Goal: Task Accomplishment & Management: Manage account settings

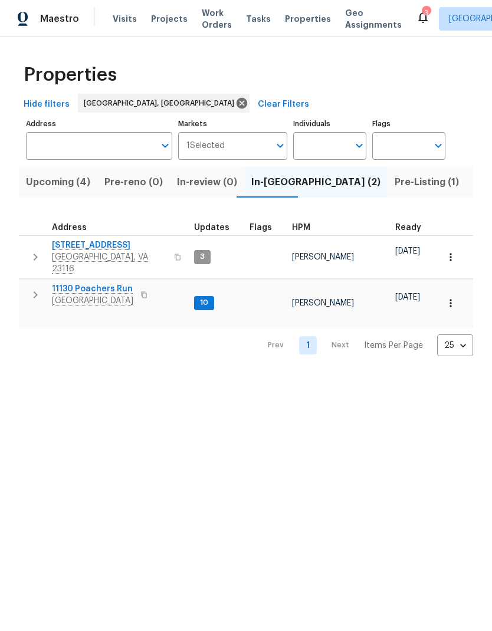
click at [126, 256] on span "[GEOGRAPHIC_DATA], VA 23116" at bounding box center [109, 263] width 115 height 24
click at [79, 295] on span "[GEOGRAPHIC_DATA]" at bounding box center [92, 301] width 81 height 12
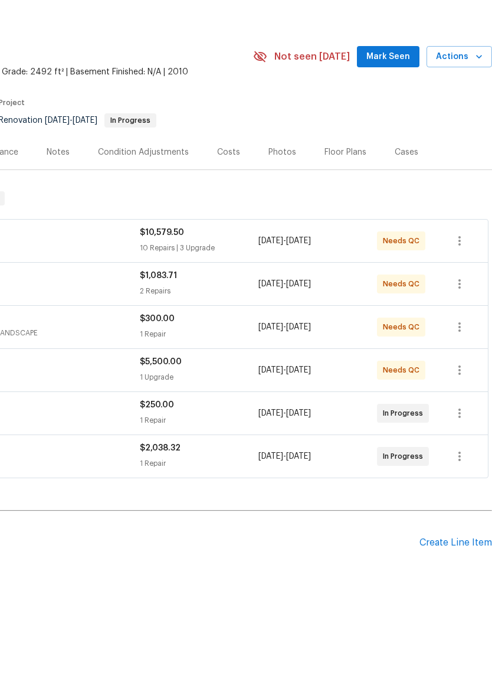
scroll to position [0, 175]
click at [403, 94] on span "Mark Seen" at bounding box center [388, 101] width 44 height 15
click at [467, 94] on span "Actions" at bounding box center [459, 101] width 47 height 15
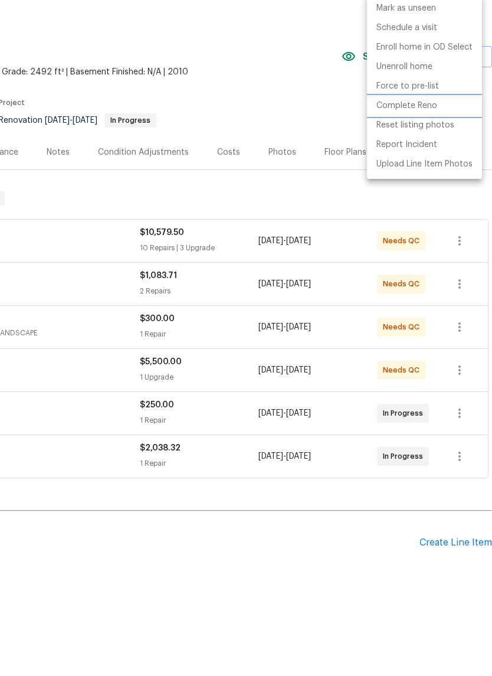
click at [417, 144] on p "Complete Reno" at bounding box center [406, 150] width 61 height 12
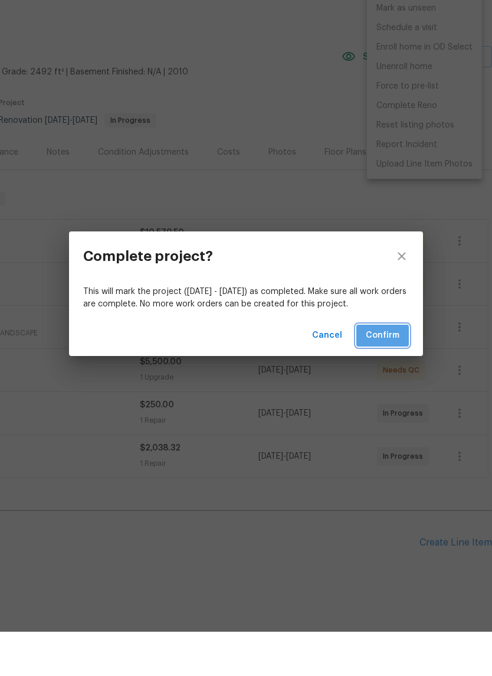
click at [393, 372] on span "Confirm" at bounding box center [383, 379] width 34 height 15
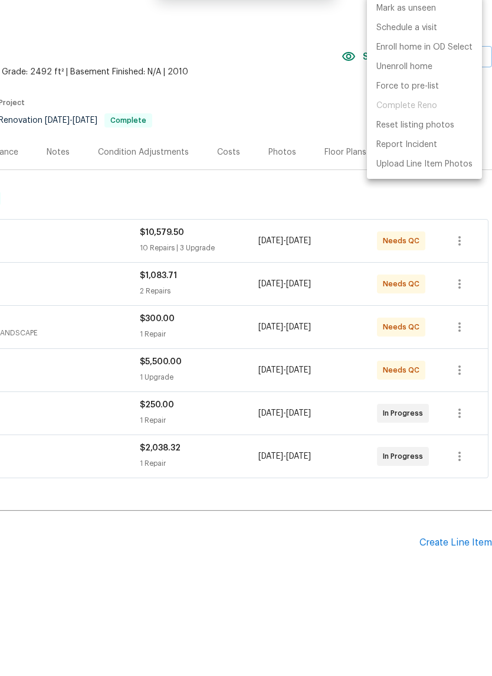
click at [303, 81] on div at bounding box center [246, 338] width 492 height 676
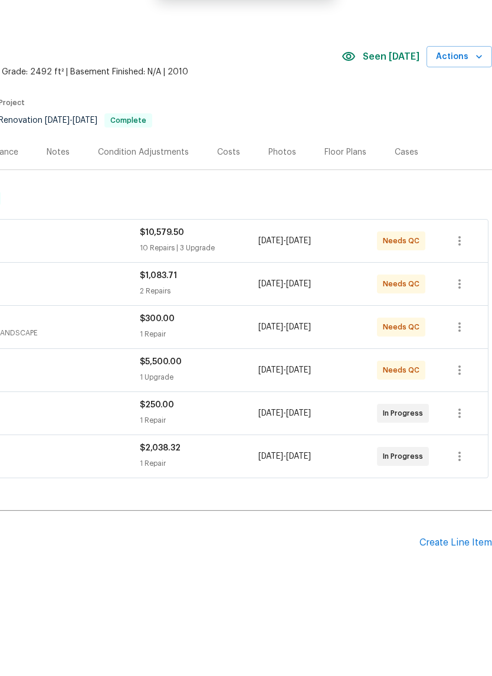
click at [474, 95] on icon "button" at bounding box center [479, 101] width 12 height 12
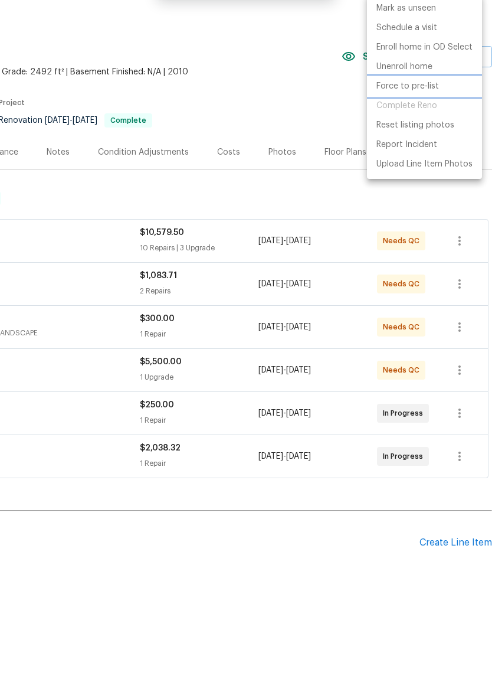
click at [438, 121] on li "Force to pre-list" at bounding box center [424, 130] width 115 height 19
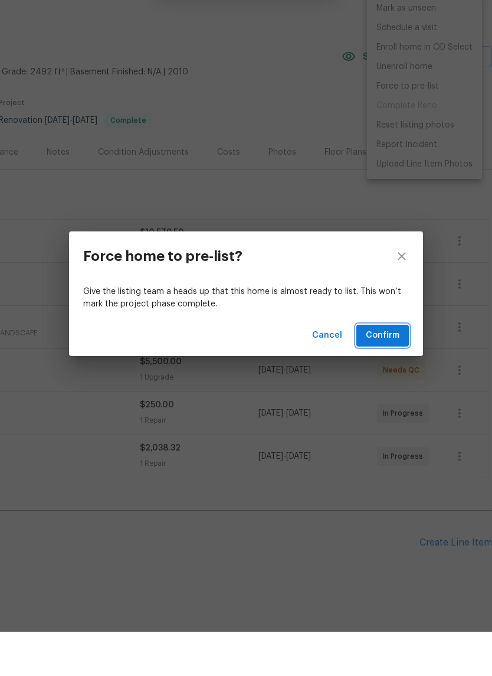
click at [390, 369] on button "Confirm" at bounding box center [382, 380] width 53 height 22
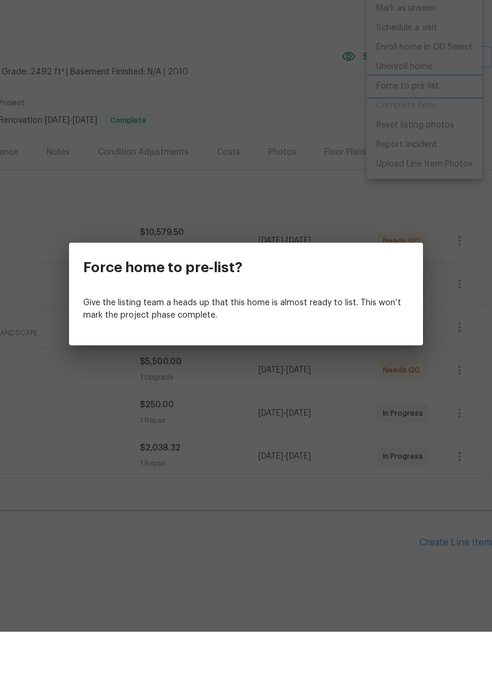
click at [339, 87] on div "Force home to pre-list? Give the listing team a heads up that this home is almo…" at bounding box center [246, 338] width 492 height 676
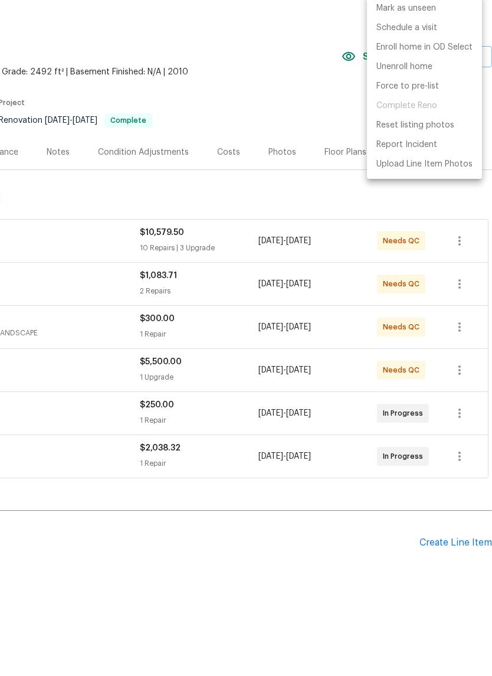
click at [338, 83] on div at bounding box center [246, 338] width 492 height 676
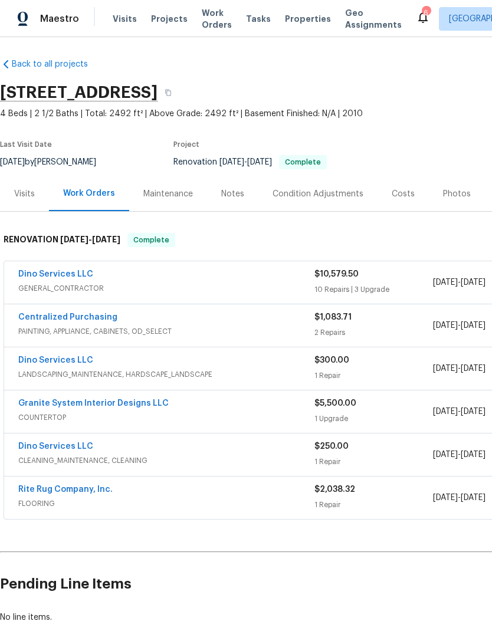
scroll to position [2, 0]
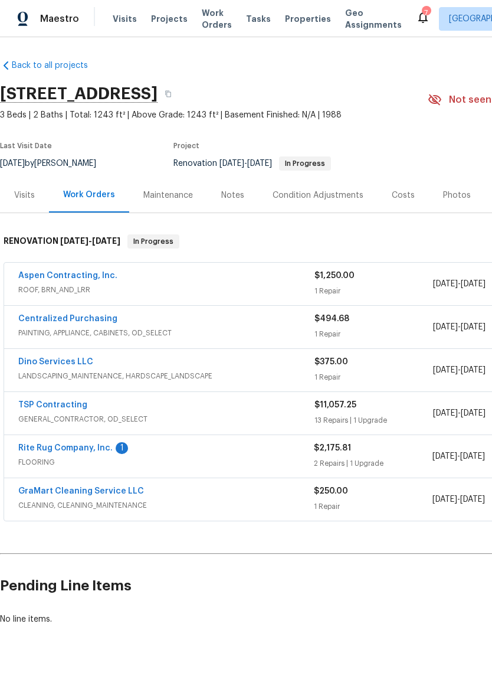
scroll to position [1, 0]
click at [59, 448] on link "Rite Rug Company, Inc." at bounding box center [65, 448] width 94 height 8
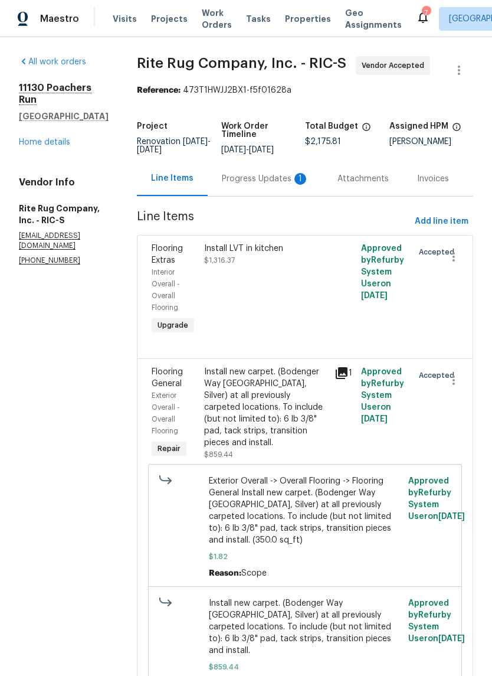
click at [284, 184] on div "Progress Updates 1" at bounding box center [265, 179] width 87 height 12
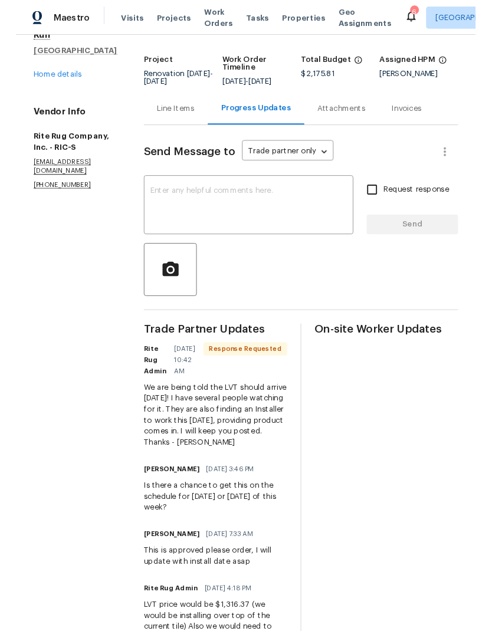
scroll to position [65, 0]
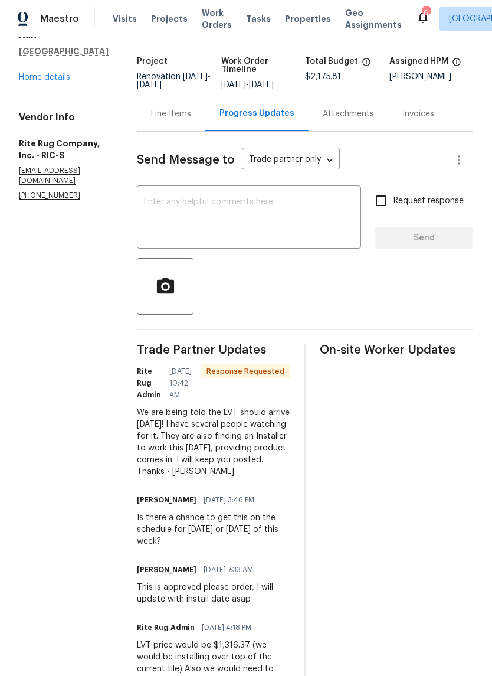
click at [323, 218] on textarea at bounding box center [249, 218] width 210 height 41
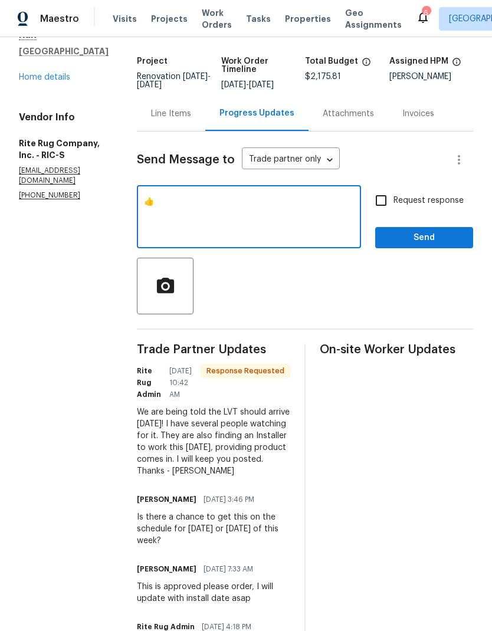
type textarea "👍"
click at [452, 245] on span "Send" at bounding box center [424, 238] width 79 height 15
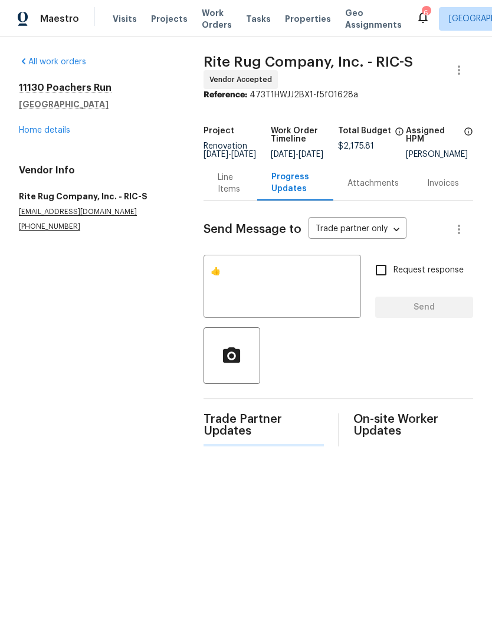
scroll to position [0, 0]
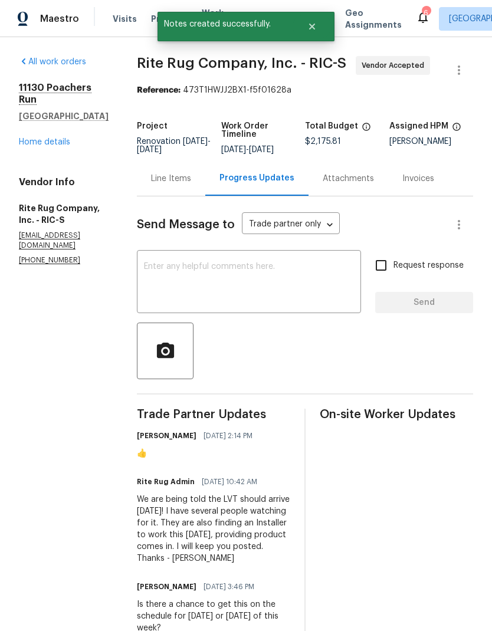
click at [26, 138] on link "Home details" at bounding box center [44, 142] width 51 height 8
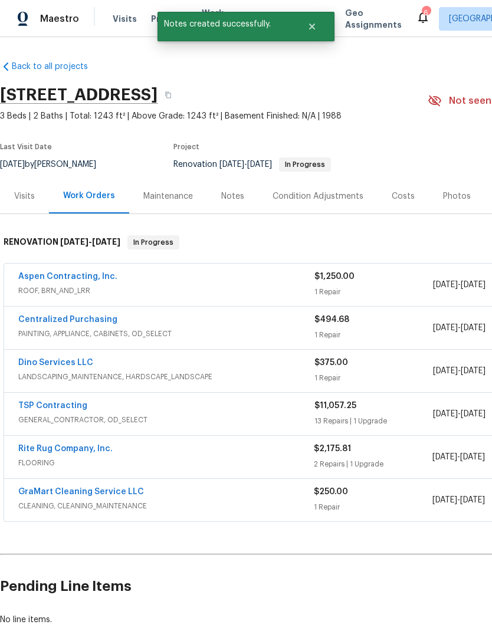
click at [361, 297] on div "1 Repair" at bounding box center [374, 292] width 119 height 12
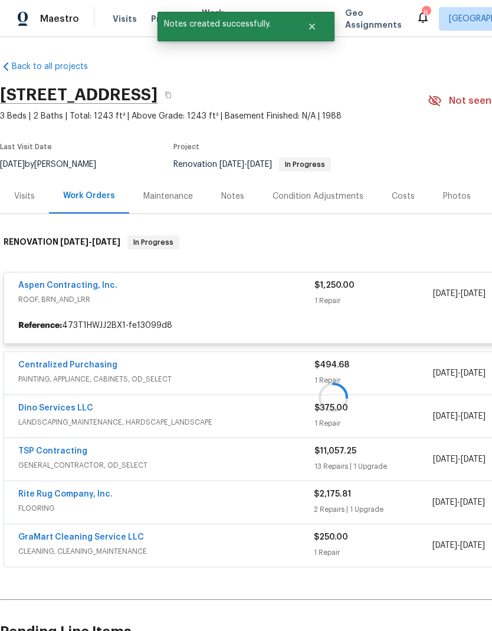
click at [380, 251] on div at bounding box center [333, 398] width 667 height 348
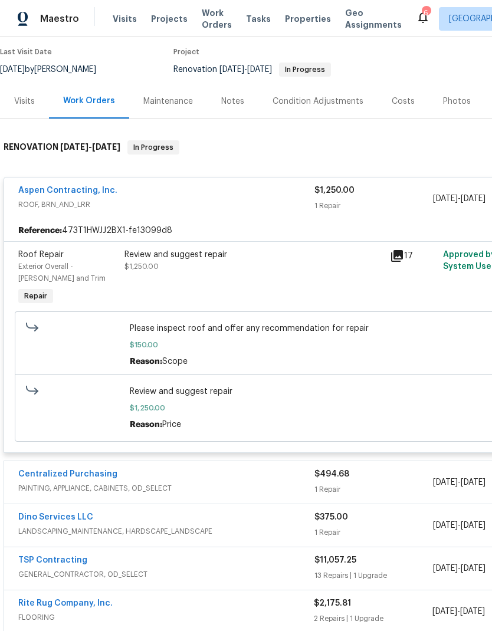
scroll to position [95, 0]
click at [39, 187] on link "Aspen Contracting, Inc." at bounding box center [67, 190] width 99 height 8
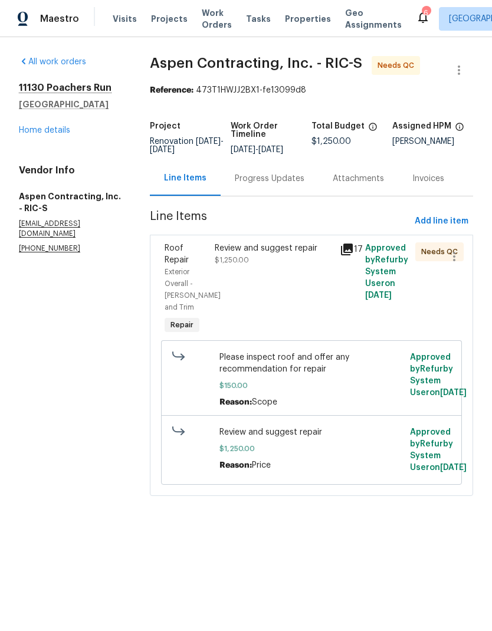
click at [289, 185] on div "Progress Updates" at bounding box center [270, 179] width 70 height 12
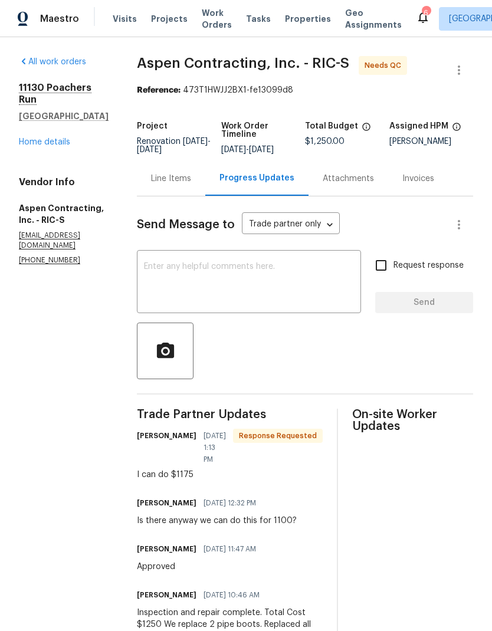
click at [317, 304] on textarea at bounding box center [249, 283] width 210 height 41
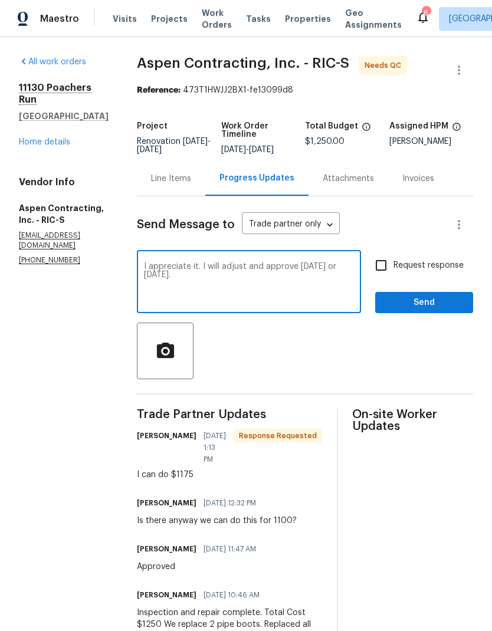
type textarea "I appreciate it. I will adjust and approve today or tomorrow."
click at [444, 310] on span "Send" at bounding box center [424, 303] width 79 height 15
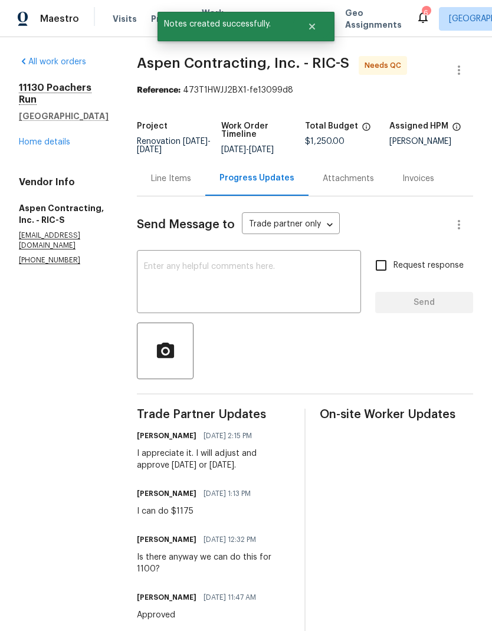
click at [198, 188] on div "Line Items" at bounding box center [171, 178] width 68 height 35
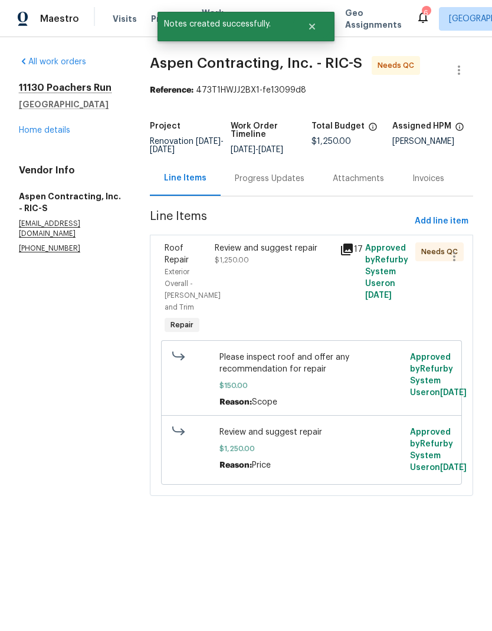
click at [281, 300] on div "Review and suggest repair $1,250.00" at bounding box center [274, 289] width 126 height 101
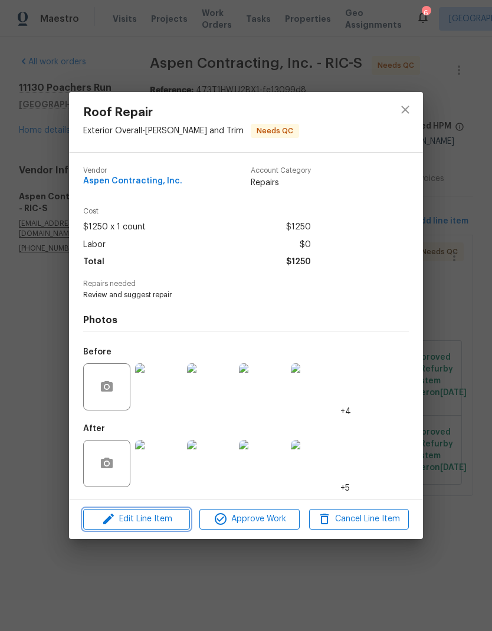
click at [165, 519] on span "Edit Line Item" at bounding box center [137, 519] width 100 height 15
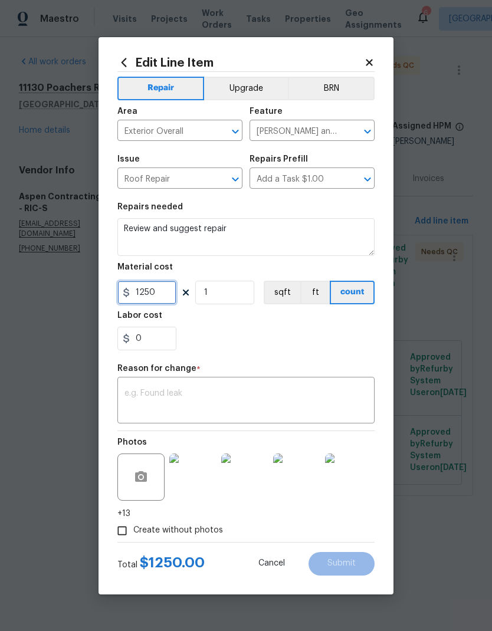
click at [169, 297] on input "1250" at bounding box center [146, 293] width 59 height 24
type input "1175"
click at [297, 385] on div "x ​" at bounding box center [245, 402] width 257 height 44
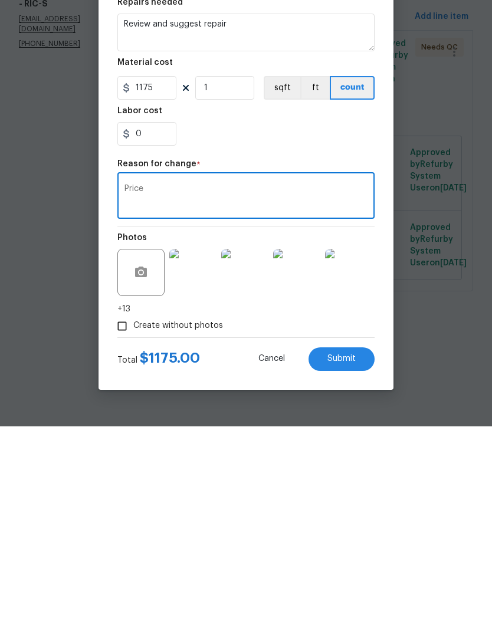
type textarea "Price"
click at [358, 552] on button "Submit" at bounding box center [342, 564] width 66 height 24
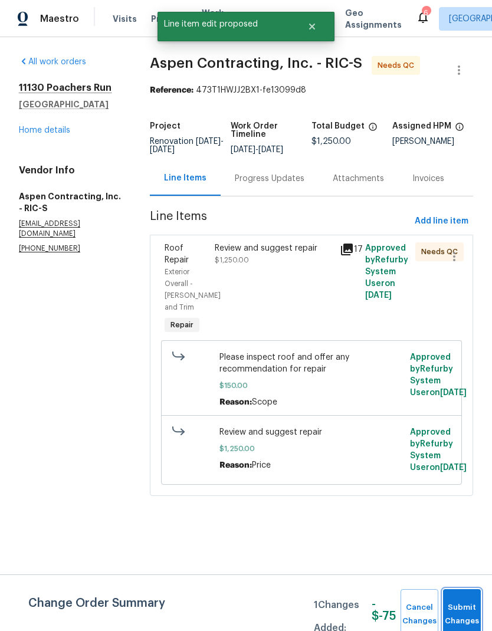
click at [472, 608] on span "Submit Changes" at bounding box center [462, 614] width 26 height 27
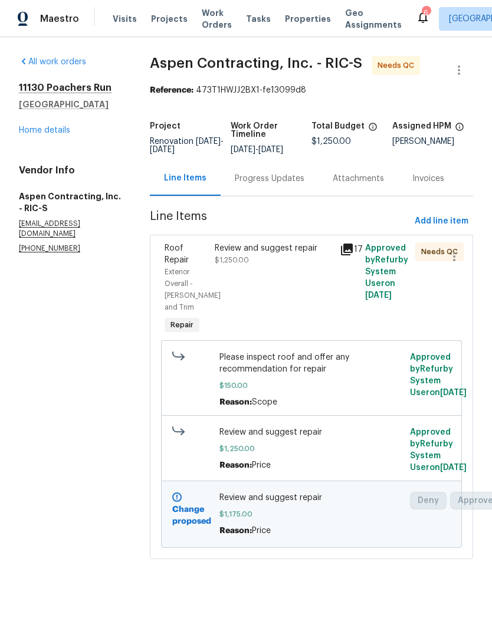
click at [37, 134] on link "Home details" at bounding box center [44, 130] width 51 height 8
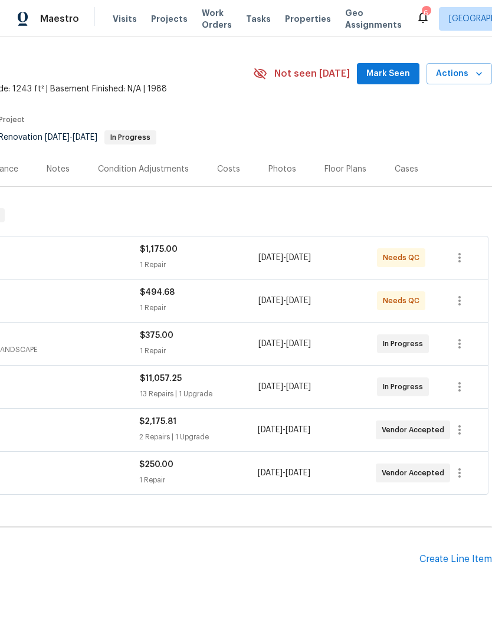
scroll to position [27, 175]
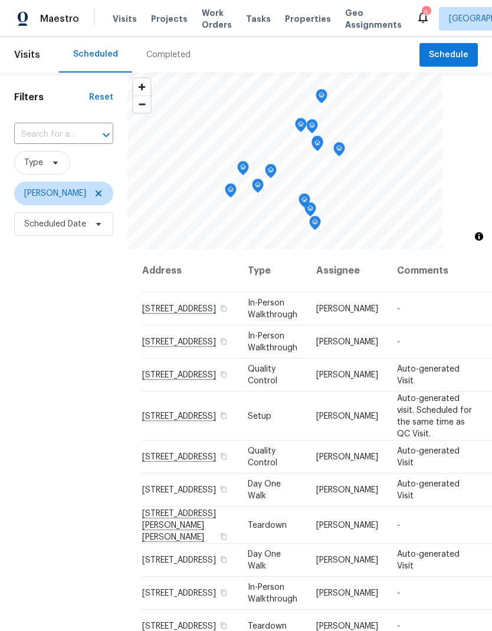
click at [295, 17] on span "Properties" at bounding box center [308, 19] width 46 height 12
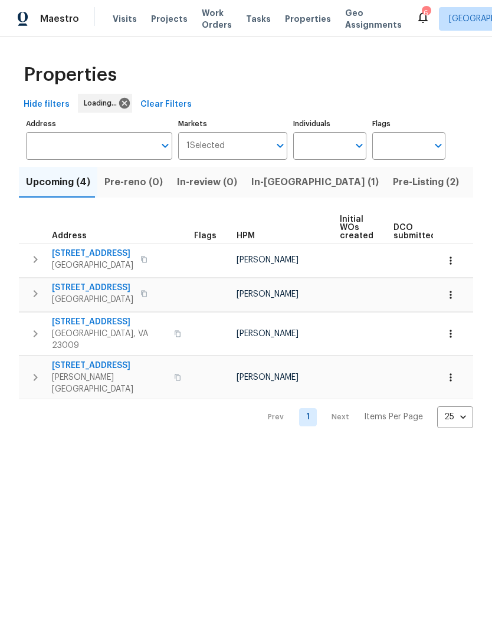
click at [209, 23] on span "Work Orders" at bounding box center [217, 19] width 30 height 24
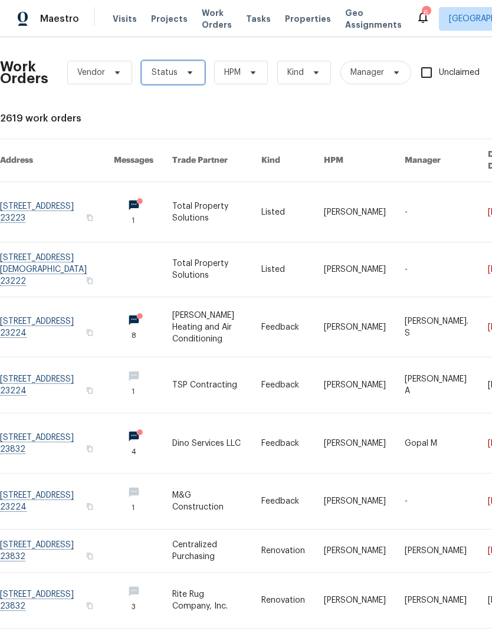
click at [189, 71] on icon at bounding box center [190, 72] width 5 height 3
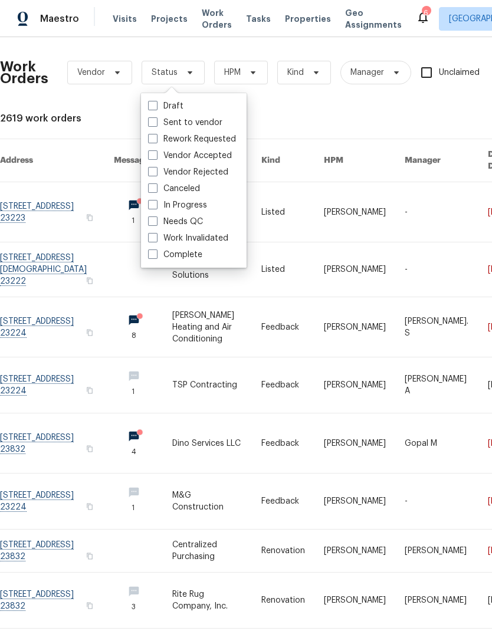
click at [196, 221] on label "Needs QC" at bounding box center [175, 222] width 55 height 12
click at [156, 221] on input "Needs QC" at bounding box center [152, 220] width 8 height 8
checkbox input "true"
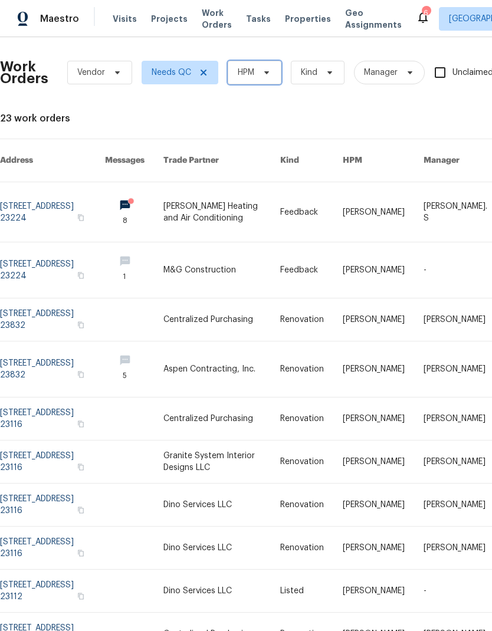
click at [272, 77] on span "HPM" at bounding box center [255, 73] width 54 height 24
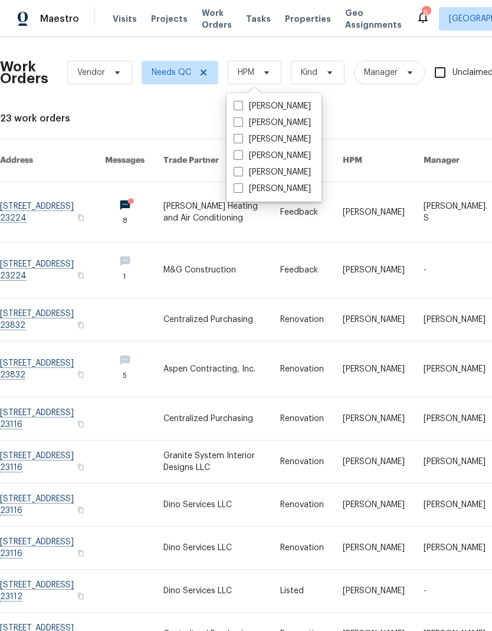
click at [311, 106] on label "[PERSON_NAME]" at bounding box center [272, 106] width 77 height 12
click at [241, 106] on input "[PERSON_NAME]" at bounding box center [238, 104] width 8 height 8
checkbox input "true"
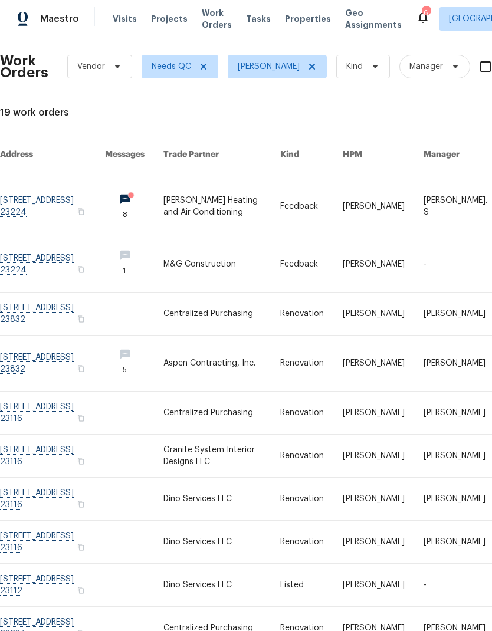
scroll to position [6, 0]
click at [35, 345] on link at bounding box center [52, 363] width 105 height 55
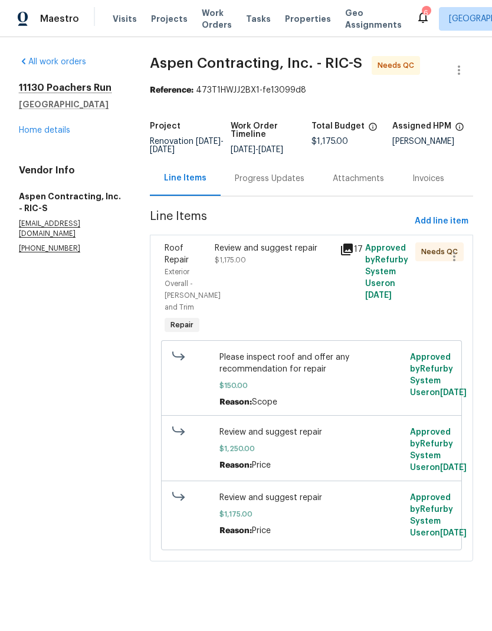
click at [308, 315] on div "Review and suggest repair $1,175.00" at bounding box center [274, 289] width 126 height 101
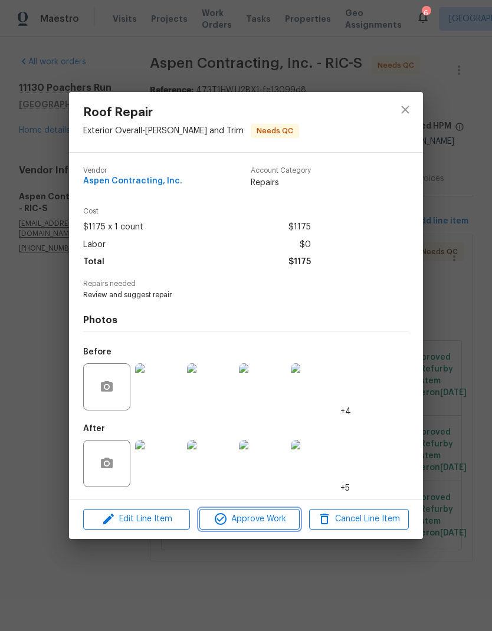
click at [277, 519] on span "Approve Work" at bounding box center [249, 519] width 93 height 15
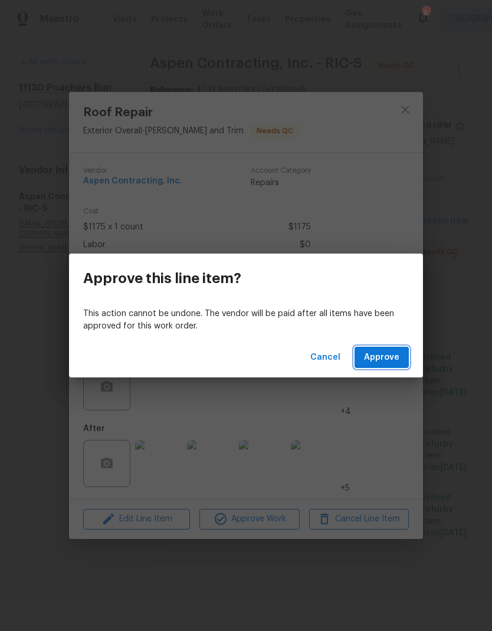
click at [394, 354] on span "Approve" at bounding box center [381, 358] width 35 height 15
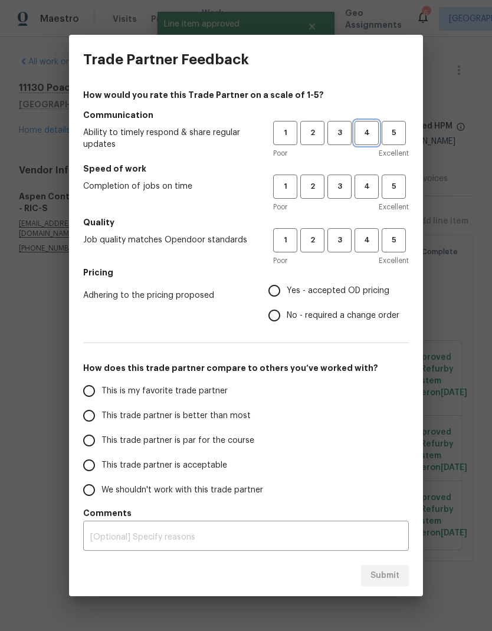
click at [368, 137] on span "4" at bounding box center [367, 133] width 22 height 14
click at [372, 194] on button "4" at bounding box center [367, 187] width 24 height 24
click at [376, 244] on span "4" at bounding box center [367, 241] width 22 height 14
click at [358, 290] on span "Yes - accepted OD pricing" at bounding box center [338, 291] width 103 height 12
click at [287, 290] on input "Yes - accepted OD pricing" at bounding box center [274, 291] width 25 height 25
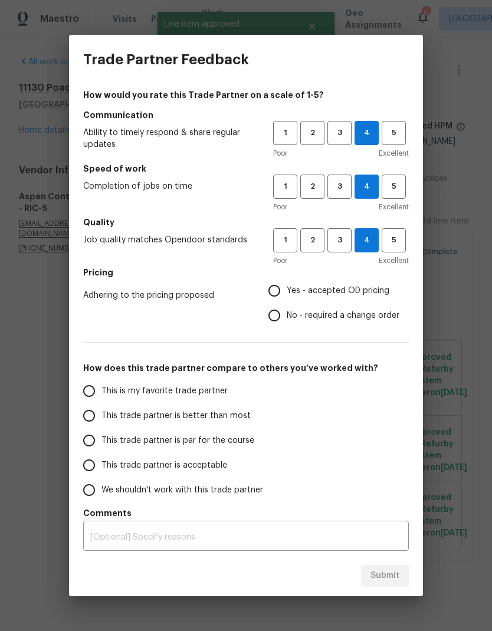
radio input "true"
click at [236, 418] on span "This trade partner is better than most" at bounding box center [175, 416] width 149 height 12
click at [101, 418] on input "This trade partner is better than most" at bounding box center [89, 416] width 25 height 25
click at [391, 576] on span "Submit" at bounding box center [385, 576] width 29 height 15
radio input "true"
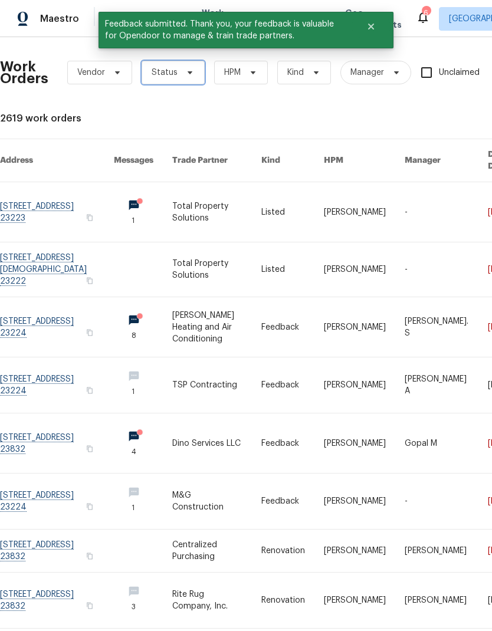
click at [174, 78] on span "Status" at bounding box center [173, 73] width 63 height 24
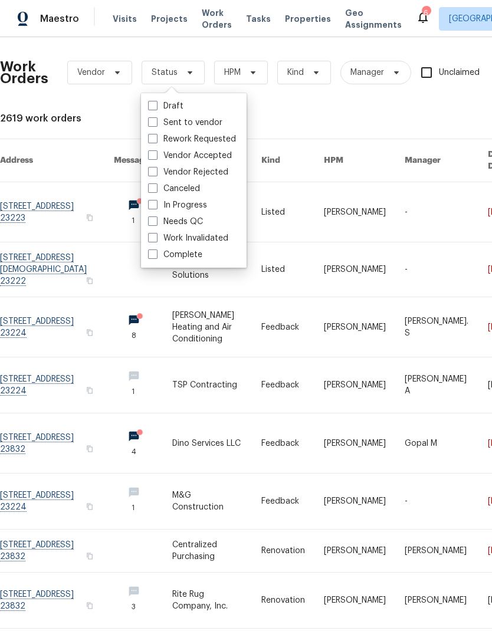
click at [152, 222] on span at bounding box center [152, 221] width 9 height 9
click at [152, 222] on input "Needs QC" at bounding box center [152, 220] width 8 height 8
checkbox input "true"
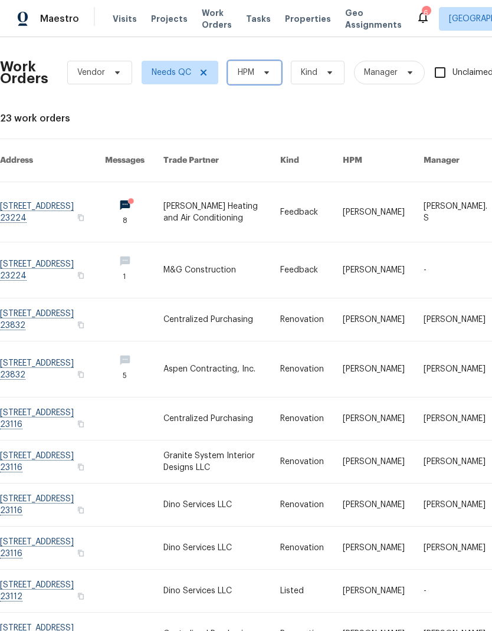
click at [250, 76] on span "HPM" at bounding box center [246, 73] width 17 height 12
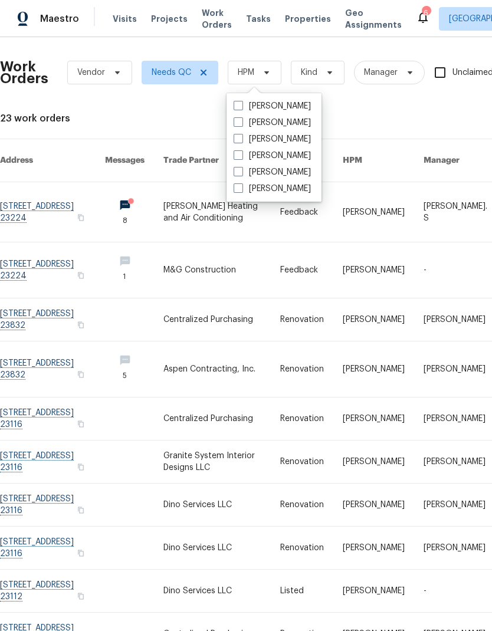
click at [246, 108] on label "[PERSON_NAME]" at bounding box center [272, 106] width 77 height 12
click at [241, 108] on input "[PERSON_NAME]" at bounding box center [238, 104] width 8 height 8
checkbox input "true"
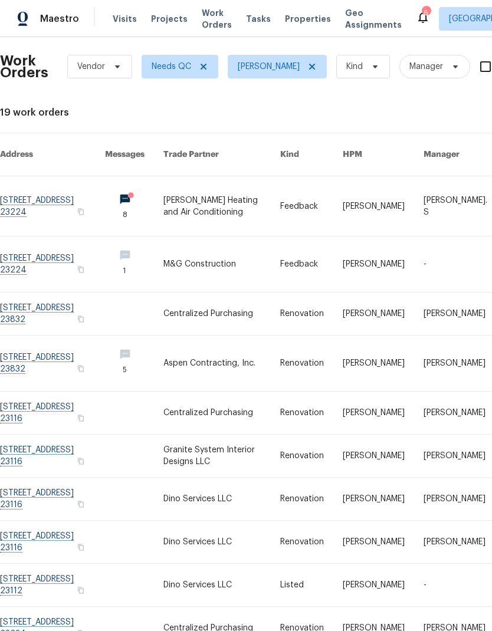
scroll to position [6, 0]
click at [41, 447] on link at bounding box center [52, 456] width 105 height 42
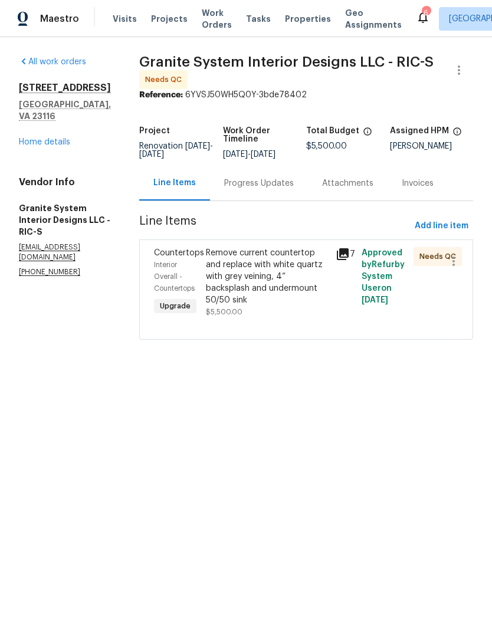
click at [278, 307] on div "Remove current countertop and replace with white quartz with grey veining, 4” b…" at bounding box center [267, 283] width 130 height 78
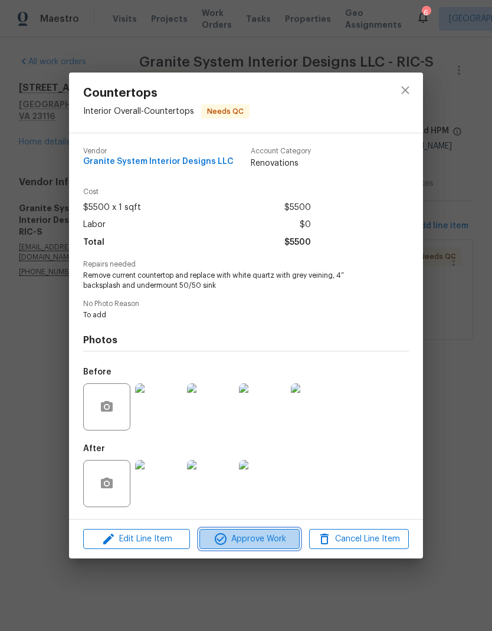
click at [267, 541] on span "Approve Work" at bounding box center [249, 539] width 93 height 15
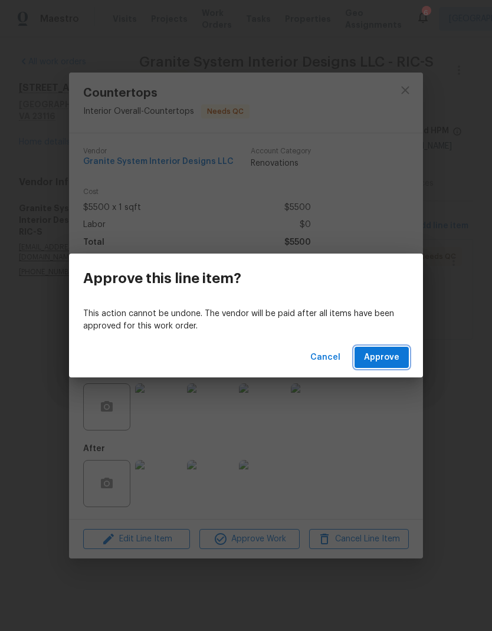
click at [393, 362] on span "Approve" at bounding box center [381, 358] width 35 height 15
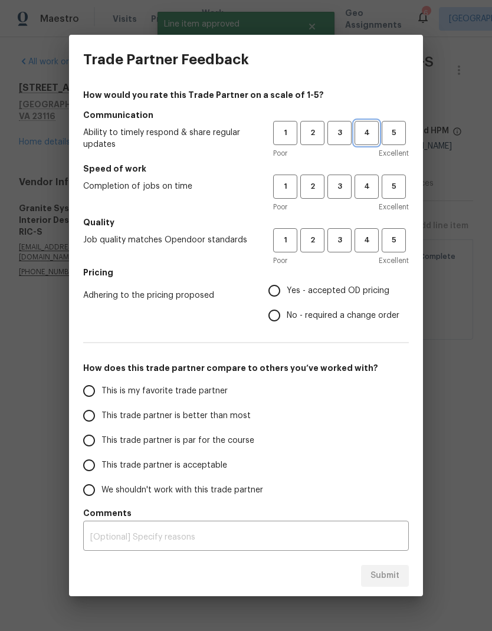
click at [361, 137] on span "4" at bounding box center [367, 133] width 22 height 14
click at [366, 185] on span "4" at bounding box center [367, 187] width 22 height 14
click at [372, 243] on span "4" at bounding box center [367, 241] width 22 height 14
click at [349, 293] on span "Yes - accepted OD pricing" at bounding box center [338, 291] width 103 height 12
click at [287, 293] on input "Yes - accepted OD pricing" at bounding box center [274, 291] width 25 height 25
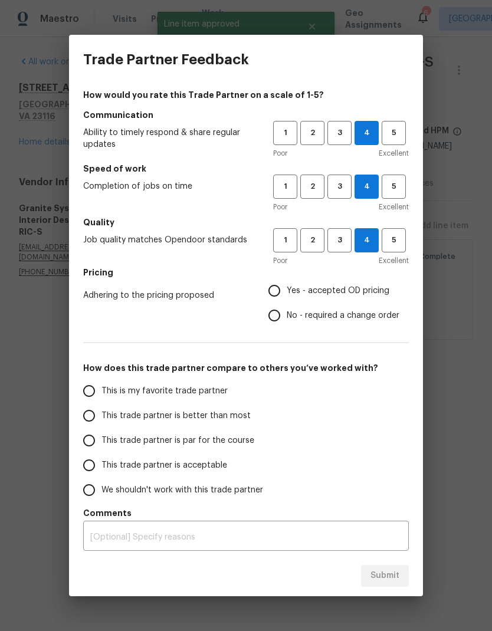
radio input "true"
click at [228, 417] on span "This trade partner is better than most" at bounding box center [175, 416] width 149 height 12
click at [101, 417] on input "This trade partner is better than most" at bounding box center [89, 416] width 25 height 25
click at [397, 578] on span "Submit" at bounding box center [385, 576] width 29 height 15
radio input "true"
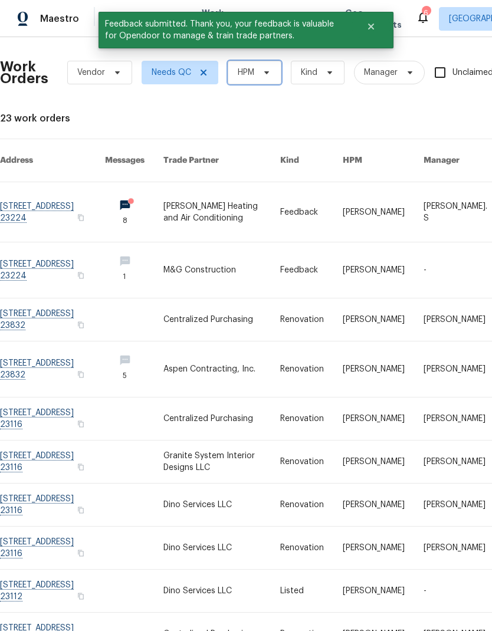
click at [270, 72] on icon at bounding box center [266, 72] width 9 height 9
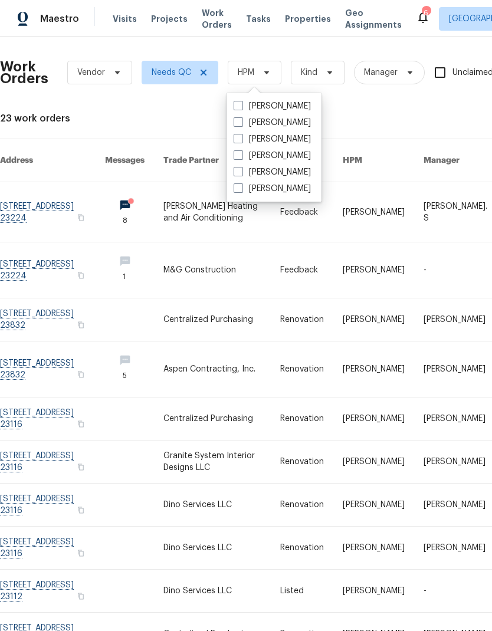
click at [310, 103] on label "[PERSON_NAME]" at bounding box center [272, 106] width 77 height 12
click at [241, 103] on input "[PERSON_NAME]" at bounding box center [238, 104] width 8 height 8
checkbox input "true"
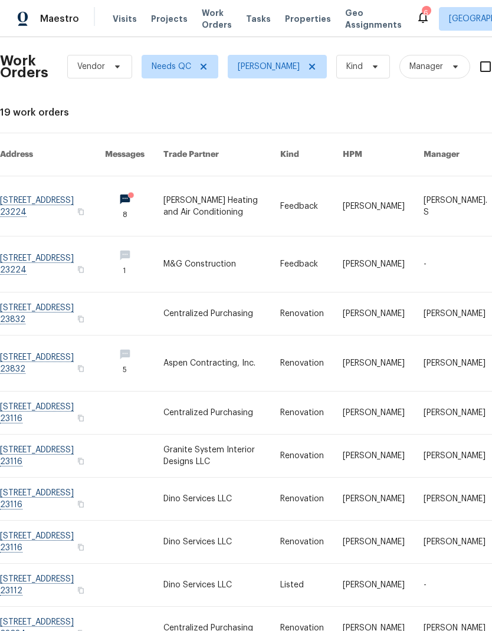
scroll to position [6, 0]
click at [71, 488] on link at bounding box center [52, 499] width 105 height 42
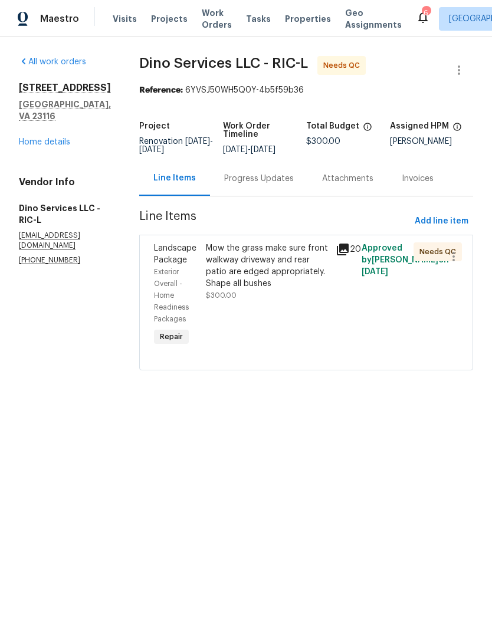
click at [267, 301] on div "Mow the grass make sure front walkway driveway and rear patio are edged appropr…" at bounding box center [267, 272] width 123 height 59
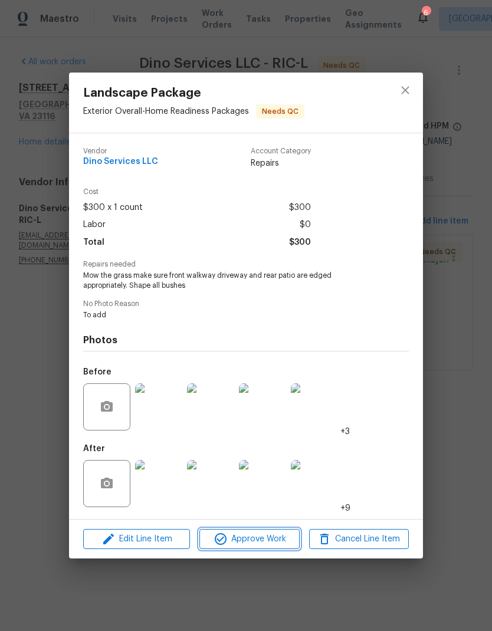
click at [267, 546] on span "Approve Work" at bounding box center [249, 539] width 93 height 15
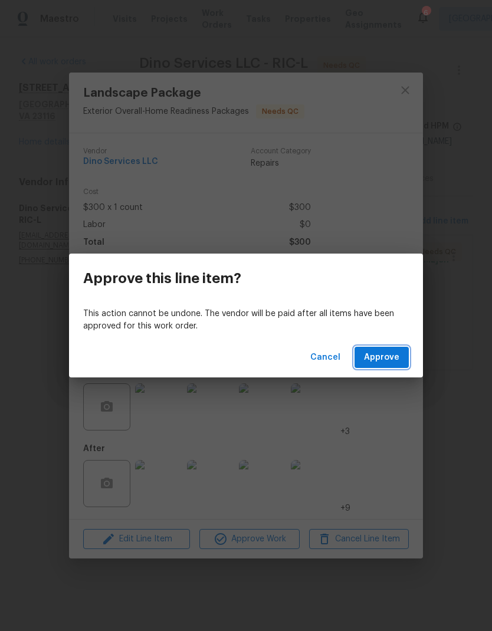
click at [402, 361] on button "Approve" at bounding box center [382, 358] width 54 height 22
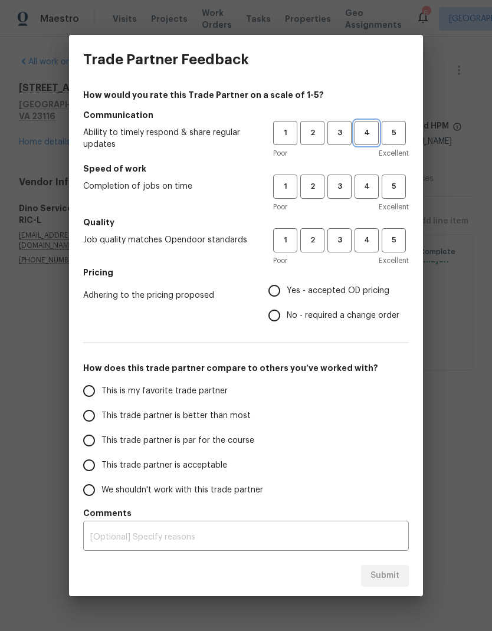
click at [369, 133] on span "4" at bounding box center [367, 133] width 22 height 14
click at [369, 187] on span "4" at bounding box center [367, 187] width 22 height 14
click at [343, 238] on span "3" at bounding box center [340, 241] width 22 height 14
click at [332, 293] on span "Yes - accepted OD pricing" at bounding box center [338, 291] width 103 height 12
click at [287, 293] on input "Yes - accepted OD pricing" at bounding box center [274, 291] width 25 height 25
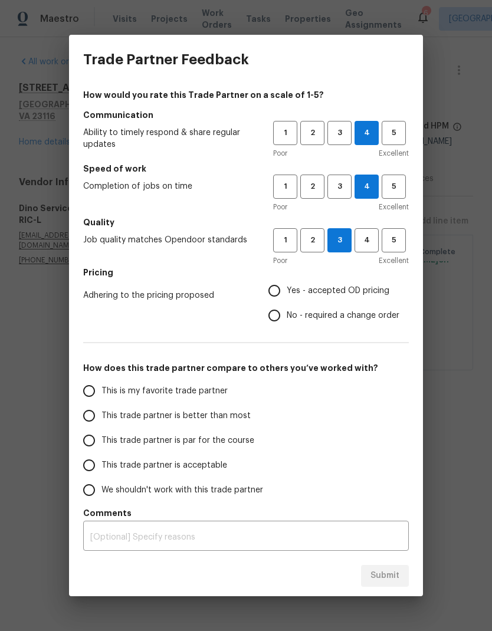
radio input "true"
click at [234, 417] on span "This trade partner is better than most" at bounding box center [175, 416] width 149 height 12
click at [101, 417] on input "This trade partner is better than most" at bounding box center [89, 416] width 25 height 25
click at [388, 574] on span "Submit" at bounding box center [385, 576] width 29 height 15
radio input "true"
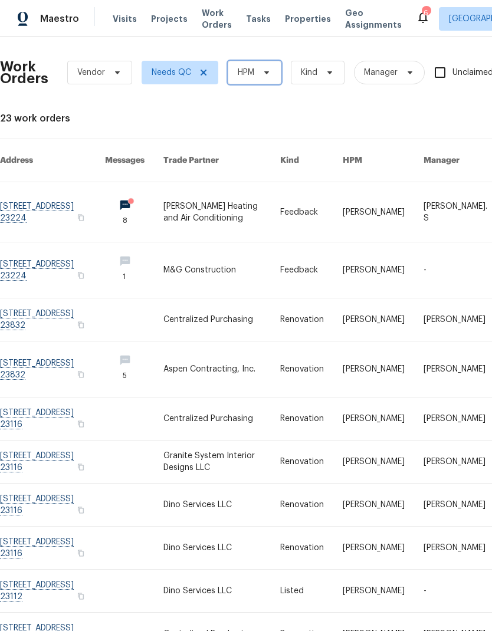
click at [271, 77] on span "HPM" at bounding box center [255, 73] width 54 height 24
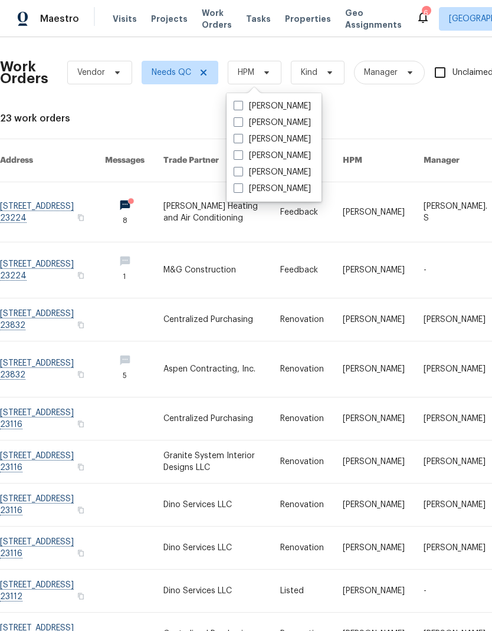
click at [311, 103] on label "[PERSON_NAME]" at bounding box center [272, 106] width 77 height 12
click at [241, 103] on input "[PERSON_NAME]" at bounding box center [238, 104] width 8 height 8
checkbox input "true"
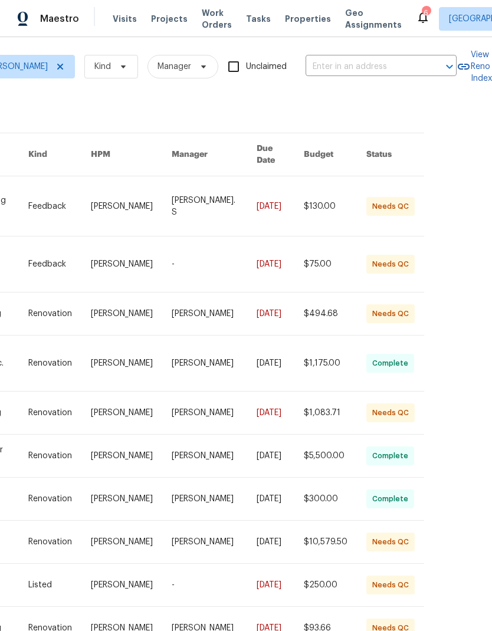
scroll to position [47, 0]
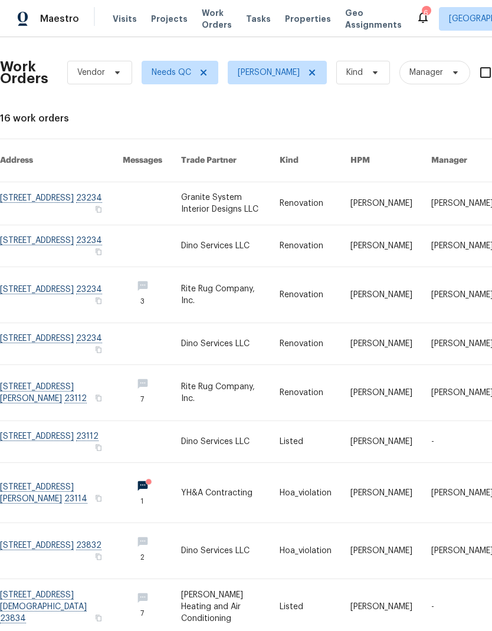
scroll to position [0, 0]
click at [31, 192] on link at bounding box center [61, 203] width 123 height 42
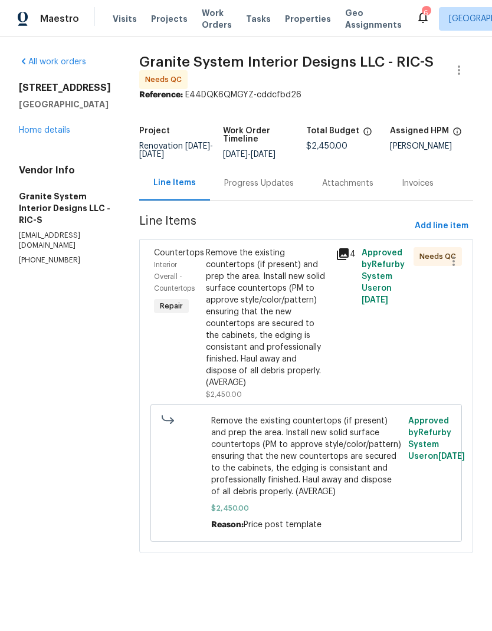
click at [292, 304] on div "Remove the existing countertops (if present) and prep the area. Install new sol…" at bounding box center [267, 318] width 123 height 142
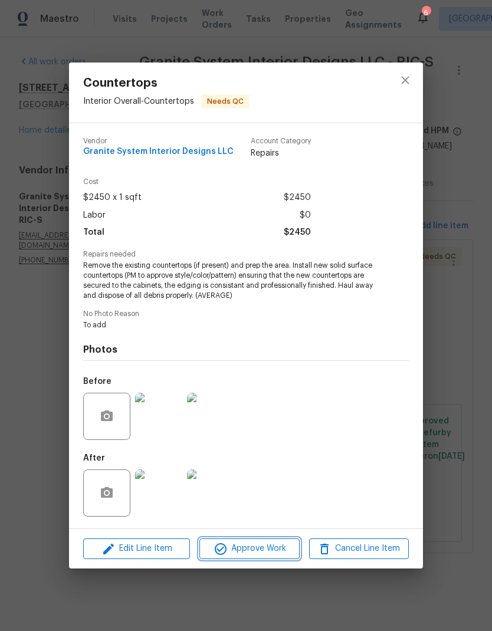
click at [276, 548] on span "Approve Work" at bounding box center [249, 549] width 93 height 15
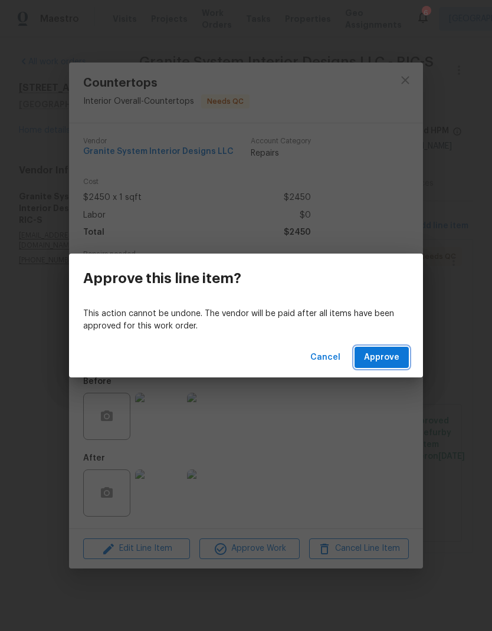
click at [401, 358] on button "Approve" at bounding box center [382, 358] width 54 height 22
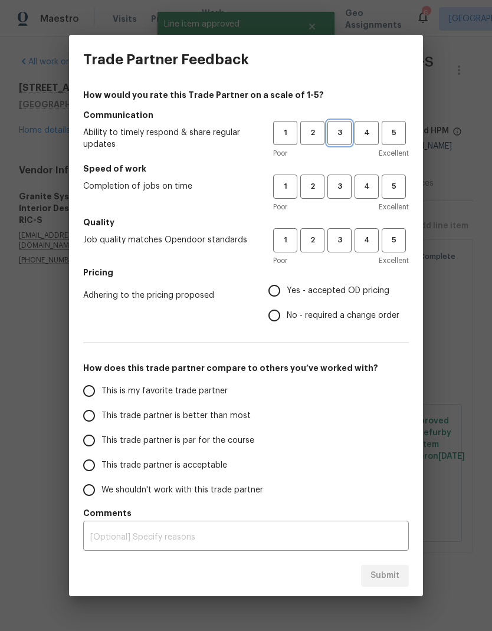
click at [333, 130] on span "3" at bounding box center [340, 133] width 22 height 14
click at [369, 186] on span "4" at bounding box center [367, 187] width 22 height 14
click at [368, 237] on span "4" at bounding box center [367, 241] width 22 height 14
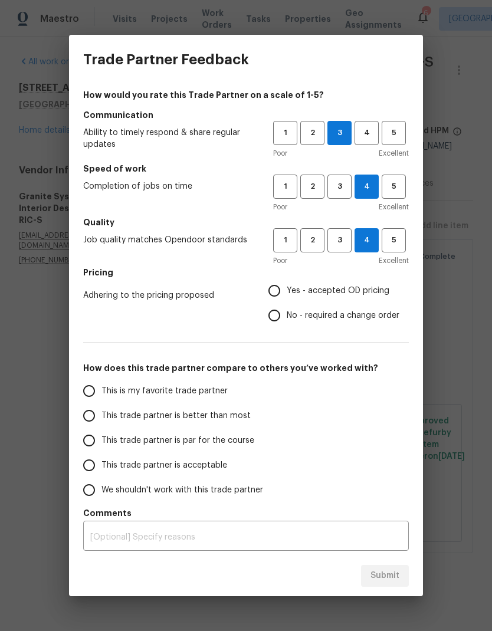
click at [284, 283] on input "Yes - accepted OD pricing" at bounding box center [274, 291] width 25 height 25
radio input "true"
click at [231, 415] on span "This trade partner is better than most" at bounding box center [175, 416] width 149 height 12
click at [101, 415] on input "This trade partner is better than most" at bounding box center [89, 416] width 25 height 25
click at [392, 578] on span "Submit" at bounding box center [385, 576] width 29 height 15
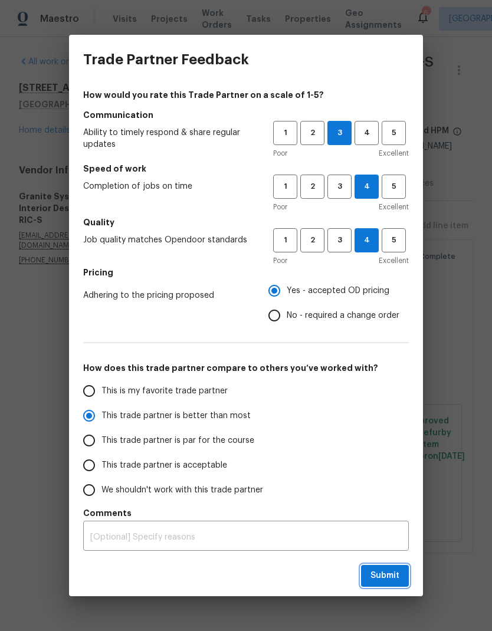
radio input "true"
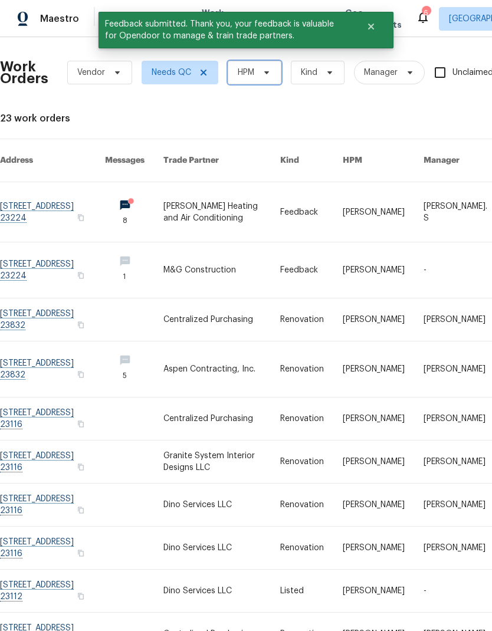
click at [272, 76] on span "HPM" at bounding box center [255, 73] width 54 height 24
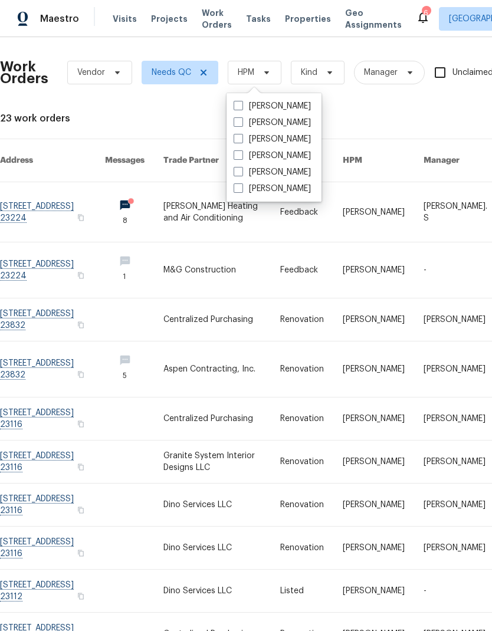
click at [311, 107] on label "[PERSON_NAME]" at bounding box center [272, 106] width 77 height 12
click at [241, 107] on input "[PERSON_NAME]" at bounding box center [238, 104] width 8 height 8
checkbox input "true"
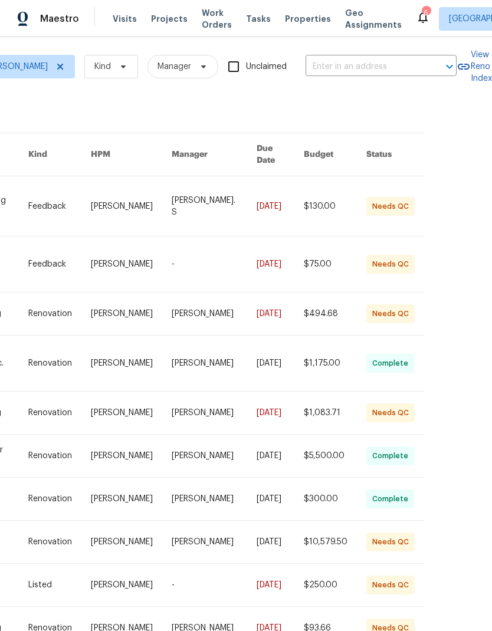
scroll to position [47, 0]
click at [397, 607] on div "Work Orders Vendor Needs QC [PERSON_NAME] Kind Manager Unclaimed ​ View Reno In…" at bounding box center [81, 361] width 667 height 640
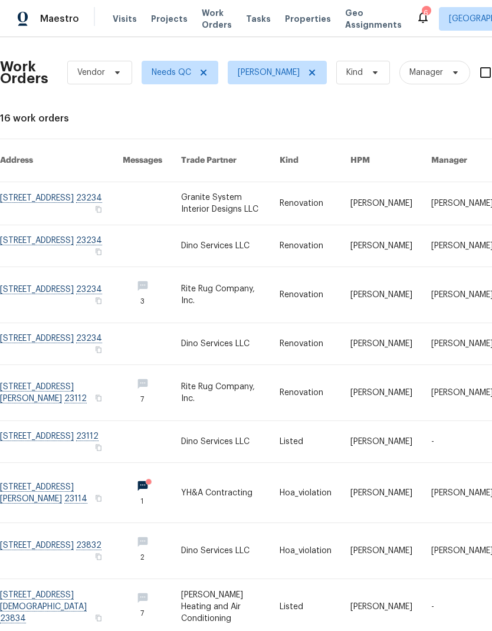
scroll to position [0, 0]
click at [61, 225] on link at bounding box center [61, 245] width 123 height 41
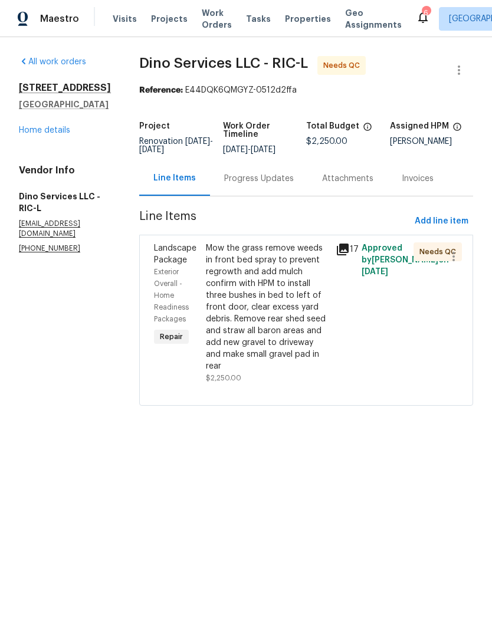
click at [299, 330] on div "Mow the grass remove weeds in front bed spray to prevent regrowth and add mulch…" at bounding box center [267, 308] width 123 height 130
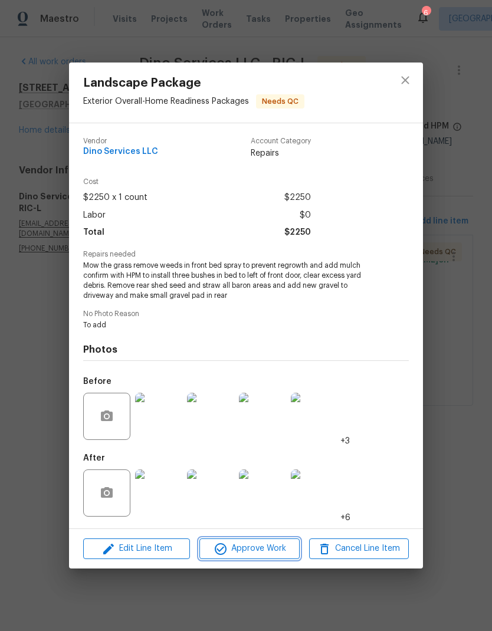
click at [273, 559] on button "Approve Work" at bounding box center [249, 549] width 100 height 21
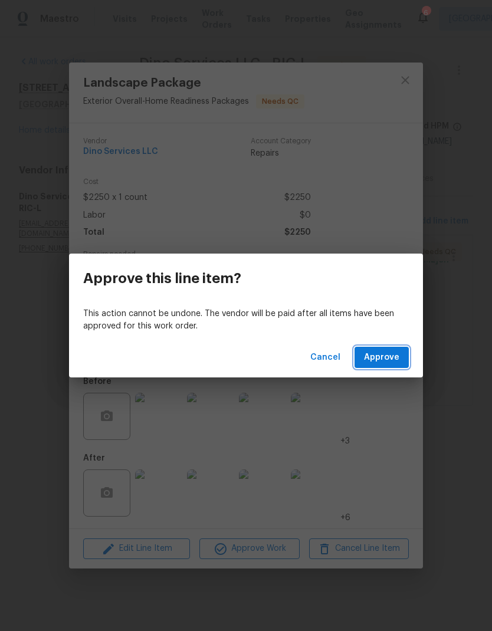
click at [405, 348] on button "Approve" at bounding box center [382, 358] width 54 height 22
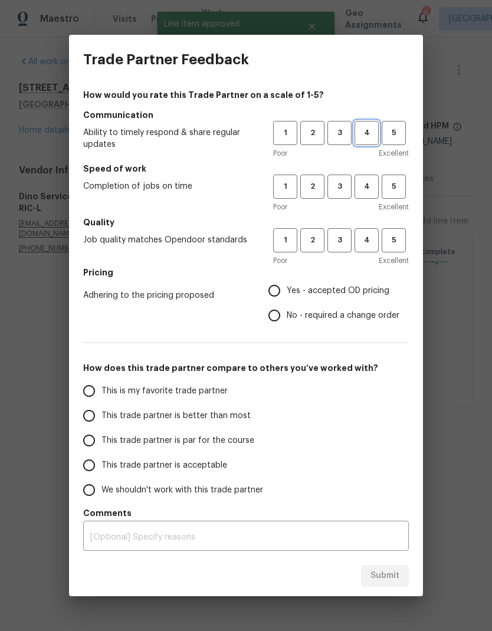
click at [375, 138] on span "4" at bounding box center [367, 133] width 22 height 14
click at [368, 188] on span "4" at bounding box center [367, 187] width 22 height 14
click at [343, 240] on span "3" at bounding box center [340, 241] width 22 height 14
click at [336, 295] on span "Yes - accepted OD pricing" at bounding box center [338, 291] width 103 height 12
click at [287, 295] on input "Yes - accepted OD pricing" at bounding box center [274, 291] width 25 height 25
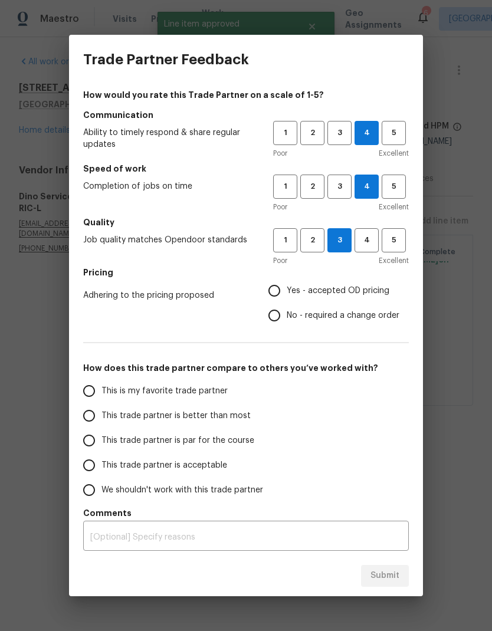
radio input "true"
click at [353, 290] on span "Yes - accepted OD pricing" at bounding box center [338, 291] width 103 height 12
click at [287, 290] on input "Yes - accepted OD pricing" at bounding box center [274, 291] width 25 height 25
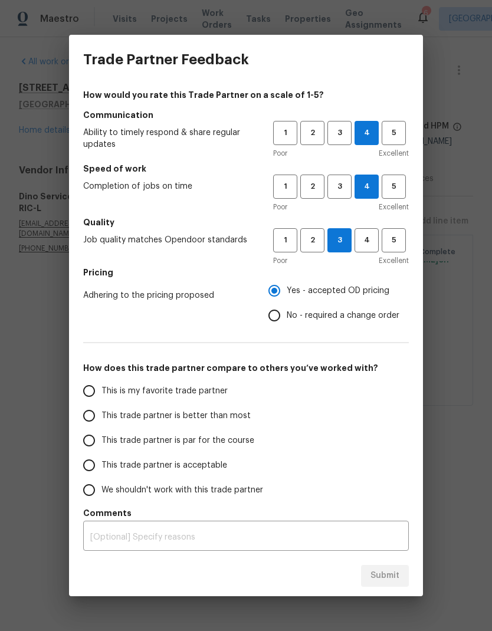
click at [230, 419] on span "This trade partner is better than most" at bounding box center [175, 416] width 149 height 12
click at [101, 419] on input "This trade partner is better than most" at bounding box center [89, 416] width 25 height 25
click at [394, 571] on span "Submit" at bounding box center [385, 576] width 29 height 15
radio input "true"
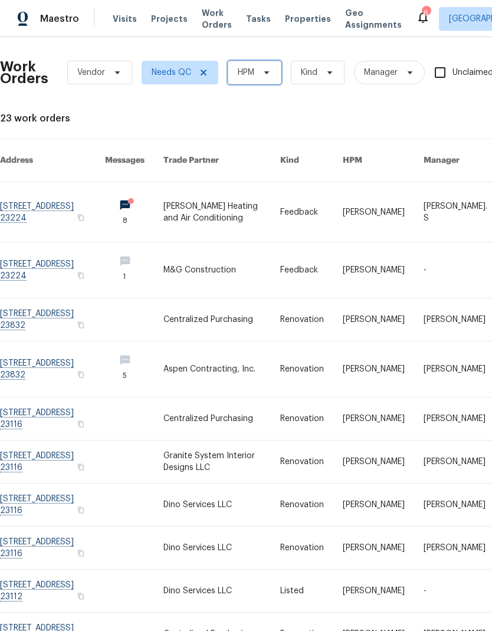
click at [263, 68] on icon at bounding box center [266, 72] width 9 height 9
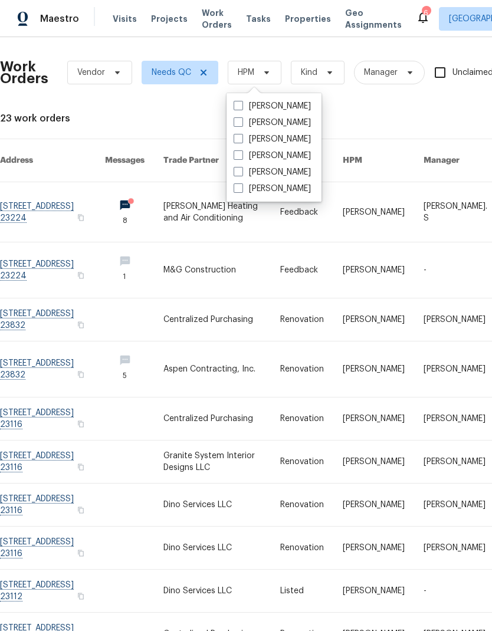
click at [311, 103] on label "[PERSON_NAME]" at bounding box center [272, 106] width 77 height 12
click at [241, 103] on input "[PERSON_NAME]" at bounding box center [238, 104] width 8 height 8
checkbox input "true"
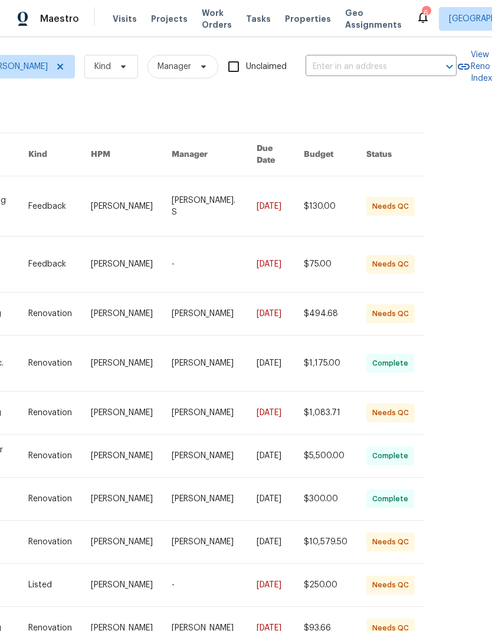
scroll to position [47, 0]
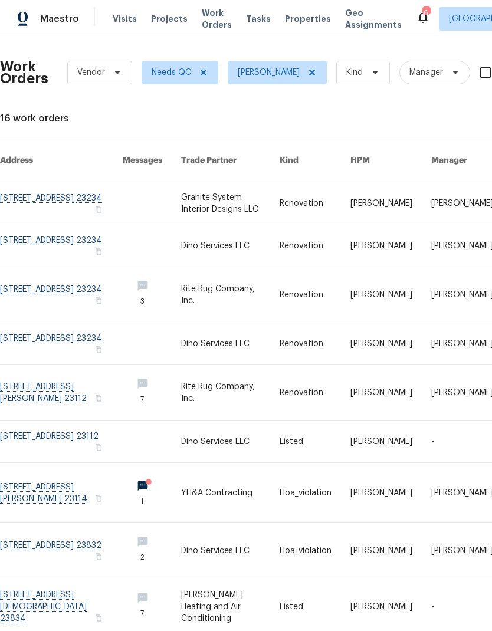
scroll to position [0, 0]
click at [59, 267] on link at bounding box center [61, 294] width 123 height 55
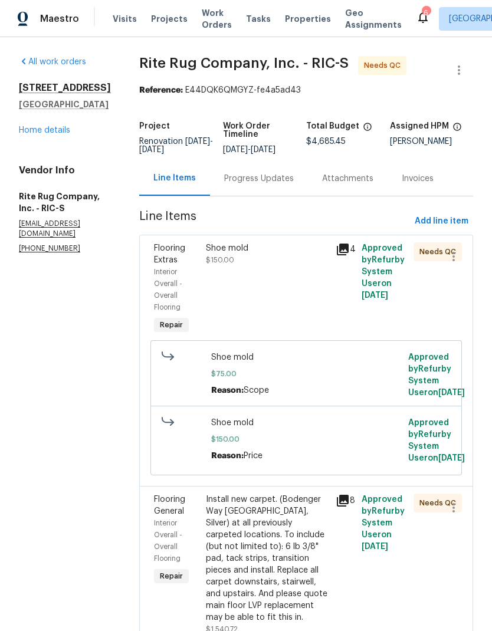
click at [293, 302] on div "Shoe mold $150.00" at bounding box center [267, 289] width 130 height 101
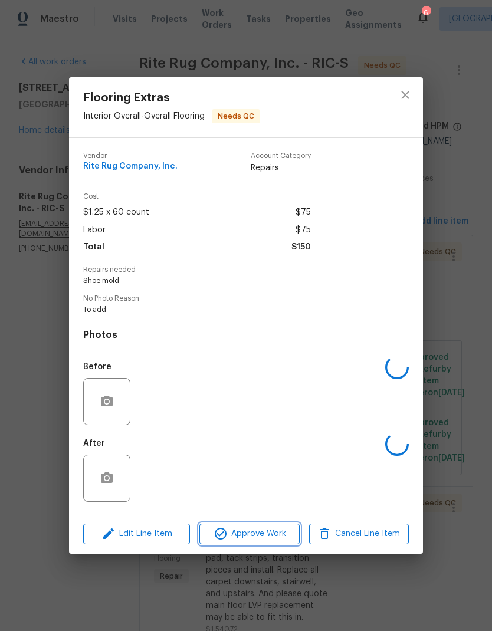
click at [283, 531] on span "Approve Work" at bounding box center [249, 534] width 93 height 15
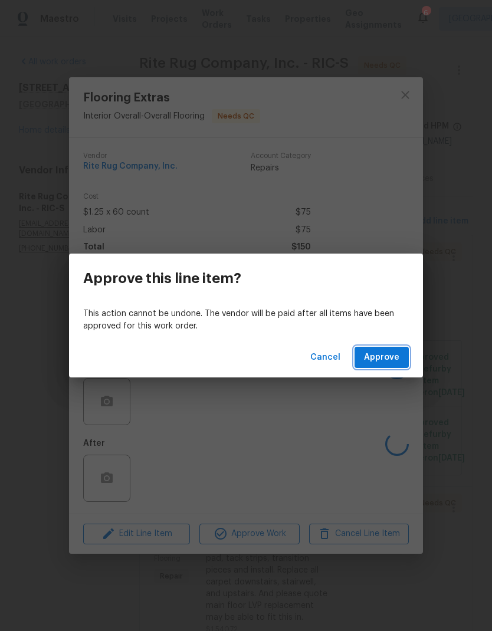
click at [393, 353] on span "Approve" at bounding box center [381, 358] width 35 height 15
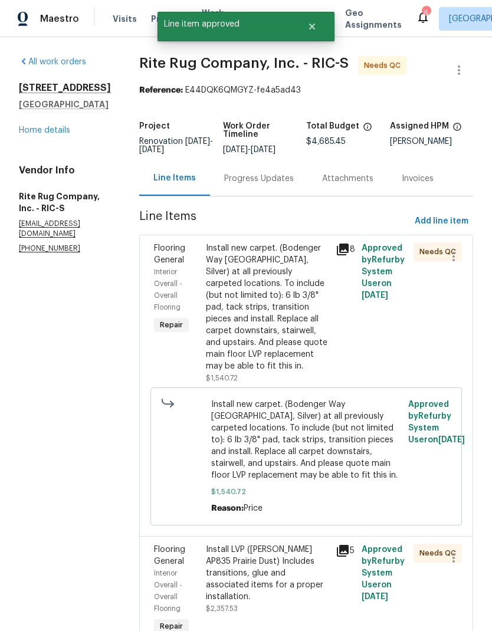
click at [299, 351] on div "Install new carpet. (Bodenger Way [GEOGRAPHIC_DATA], Silver) at all previously …" at bounding box center [267, 308] width 123 height 130
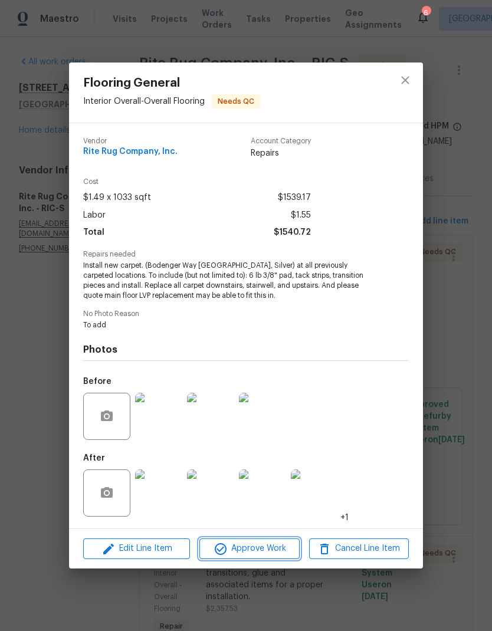
click at [272, 558] on button "Approve Work" at bounding box center [249, 549] width 100 height 21
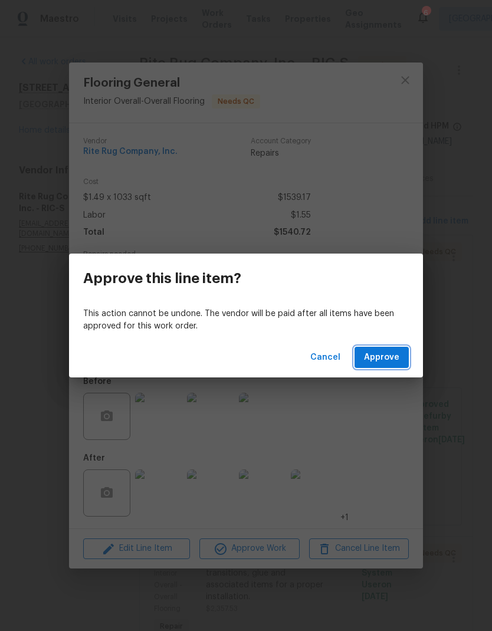
click at [392, 348] on button "Approve" at bounding box center [382, 358] width 54 height 22
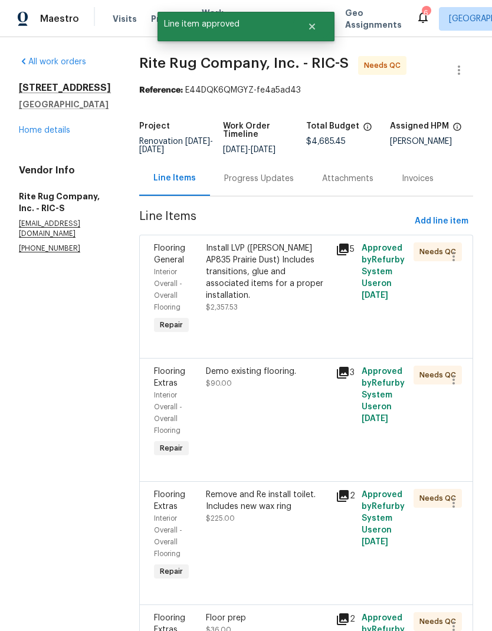
click at [291, 322] on div "Install LVP ([PERSON_NAME] AP835 Prairie Dust) Includes transitions, glue and a…" at bounding box center [267, 289] width 130 height 101
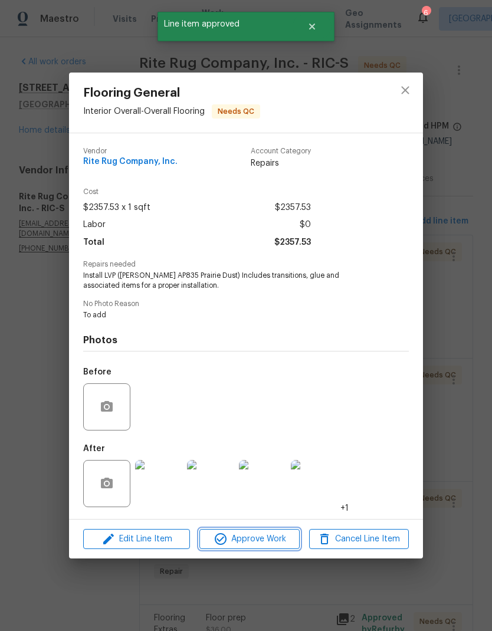
click at [280, 546] on span "Approve Work" at bounding box center [249, 539] width 93 height 15
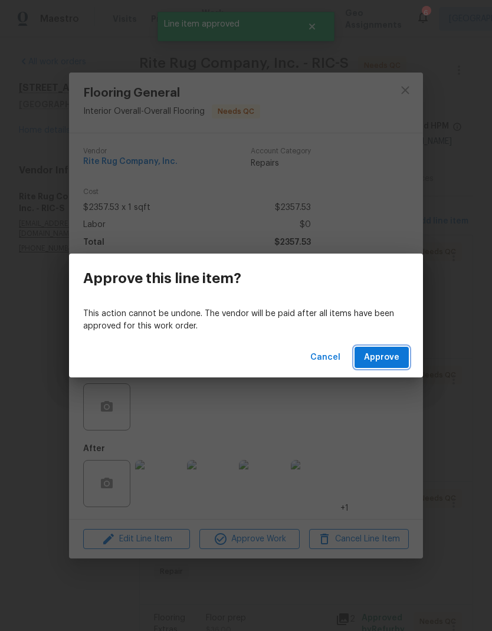
click at [397, 356] on span "Approve" at bounding box center [381, 358] width 35 height 15
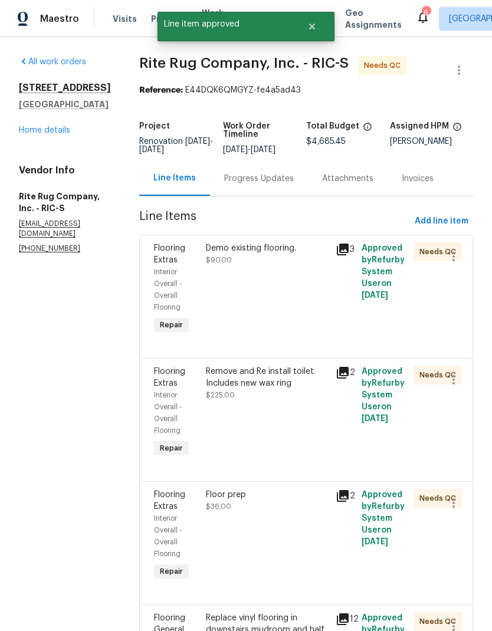
click at [295, 322] on div "Demo existing flooring. $90.00" at bounding box center [267, 289] width 130 height 101
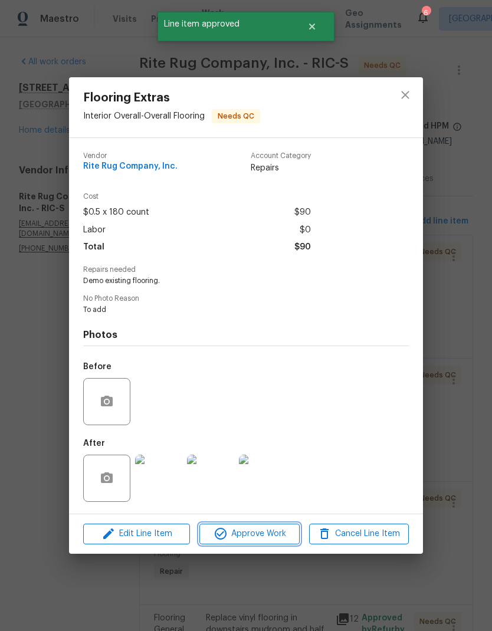
click at [280, 539] on span "Approve Work" at bounding box center [249, 534] width 93 height 15
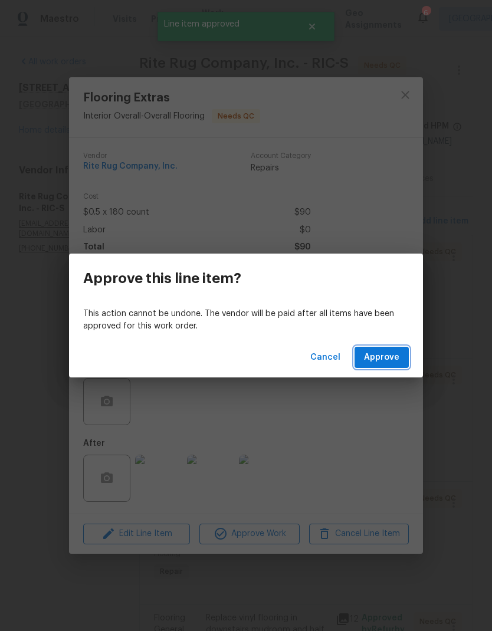
click at [398, 353] on span "Approve" at bounding box center [381, 358] width 35 height 15
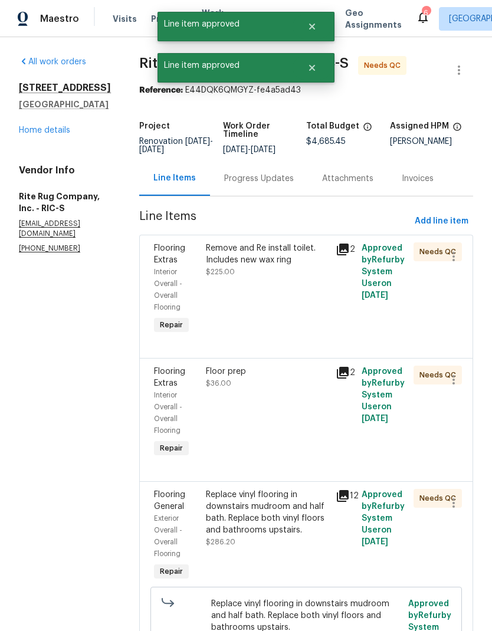
click at [280, 317] on div "Remove and Re install toilet. Includes new wax ring $225.00" at bounding box center [267, 289] width 130 height 101
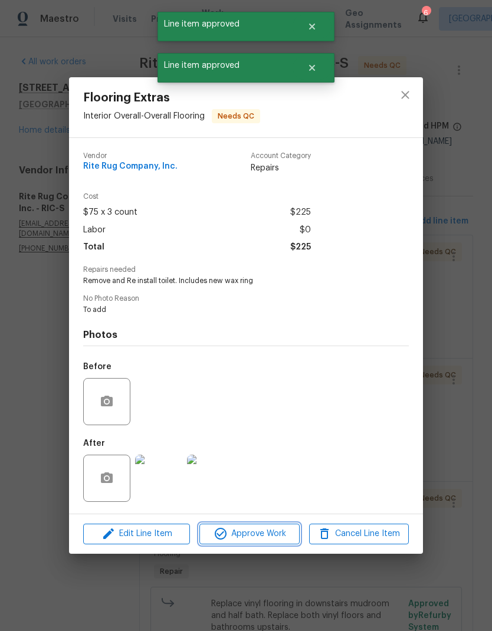
click at [280, 533] on span "Approve Work" at bounding box center [249, 534] width 93 height 15
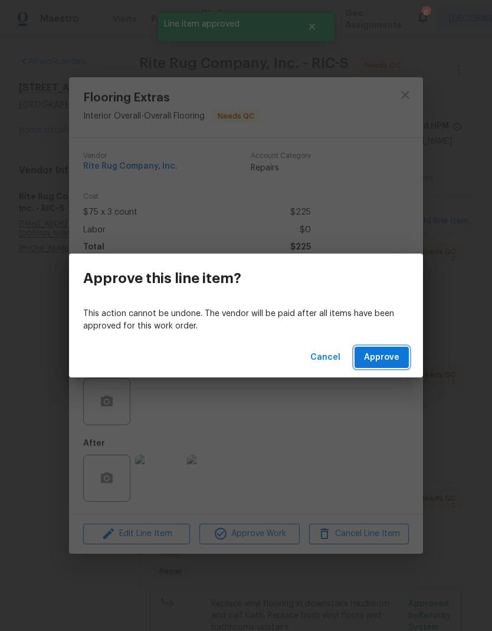
click at [397, 361] on span "Approve" at bounding box center [381, 358] width 35 height 15
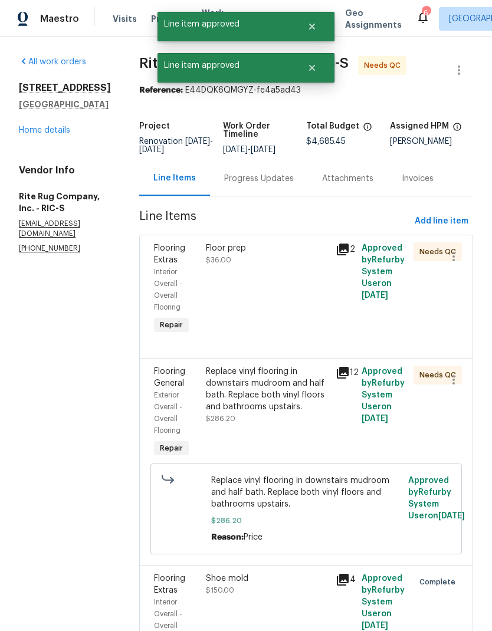
click at [284, 328] on div "Floor prep $36.00" at bounding box center [267, 289] width 130 height 101
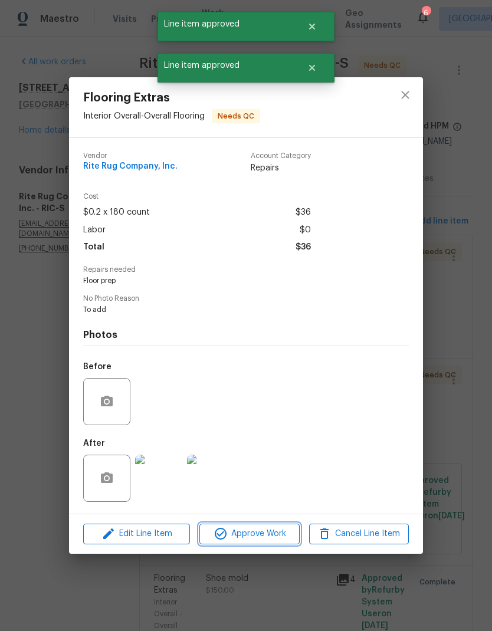
click at [280, 538] on span "Approve Work" at bounding box center [249, 534] width 93 height 15
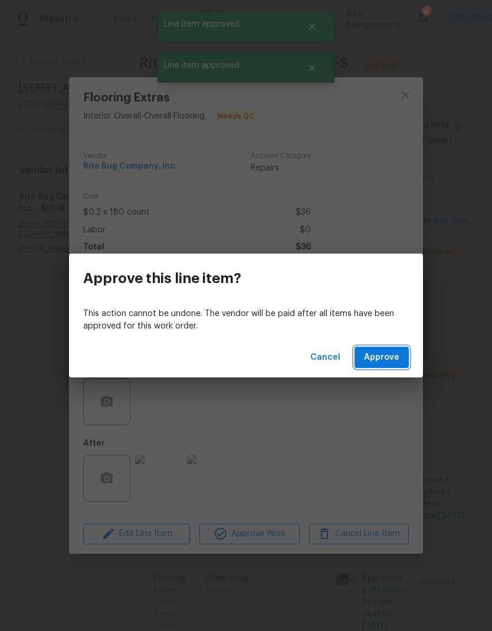
click at [397, 354] on span "Approve" at bounding box center [381, 358] width 35 height 15
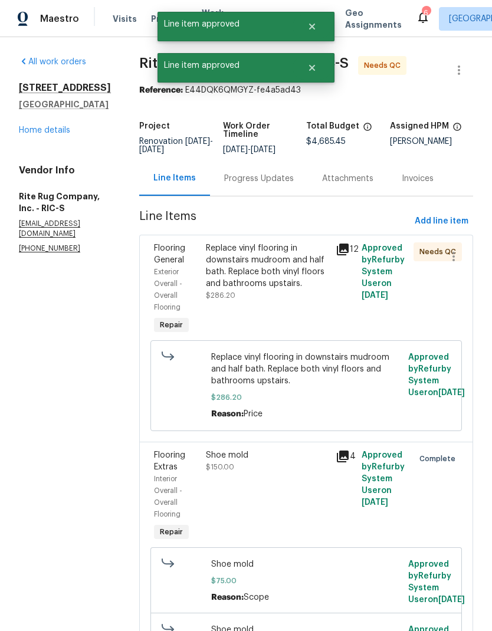
click at [289, 323] on div "Replace vinyl flooring in downstairs mudroom and half bath. Replace both vinyl …" at bounding box center [267, 289] width 130 height 101
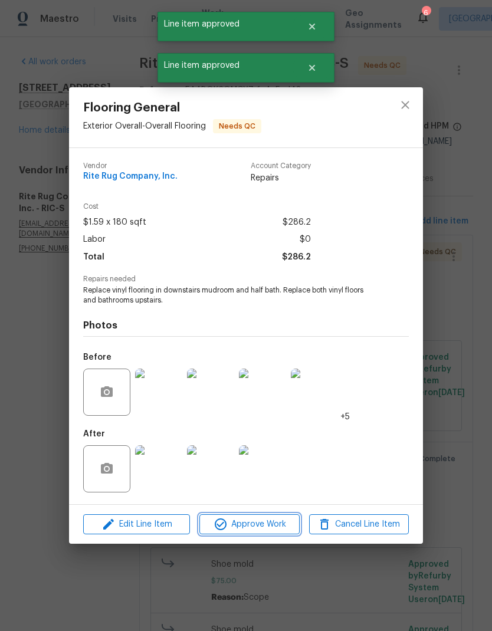
click at [285, 531] on span "Approve Work" at bounding box center [249, 525] width 93 height 15
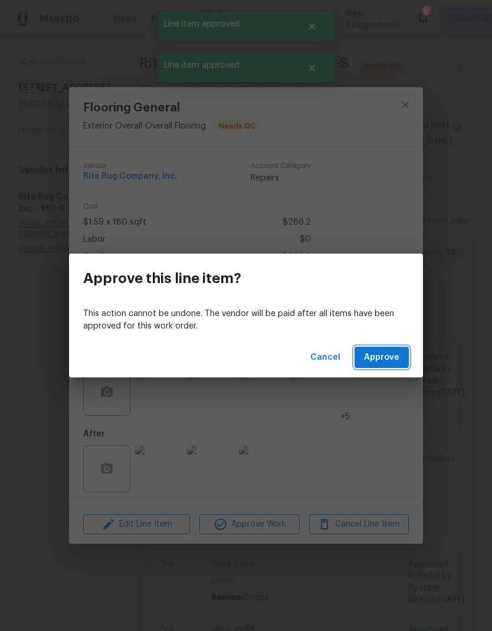
click at [396, 355] on span "Approve" at bounding box center [381, 358] width 35 height 15
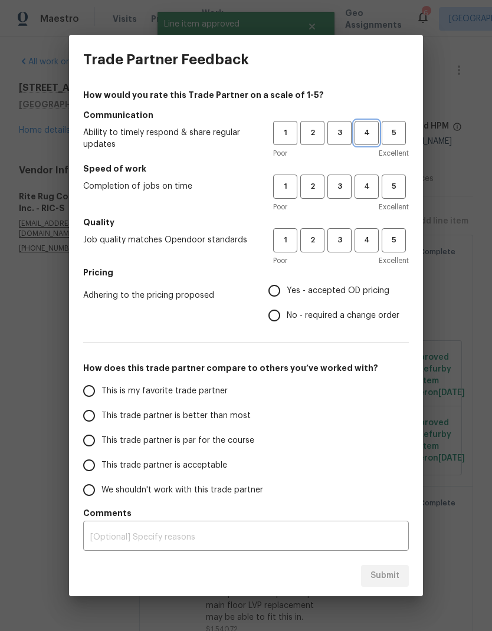
click at [366, 138] on span "4" at bounding box center [367, 133] width 22 height 14
click at [375, 190] on span "4" at bounding box center [367, 187] width 22 height 14
click at [376, 238] on span "4" at bounding box center [367, 241] width 22 height 14
click at [377, 293] on span "Yes - accepted OD pricing" at bounding box center [338, 291] width 103 height 12
click at [287, 293] on input "Yes - accepted OD pricing" at bounding box center [274, 291] width 25 height 25
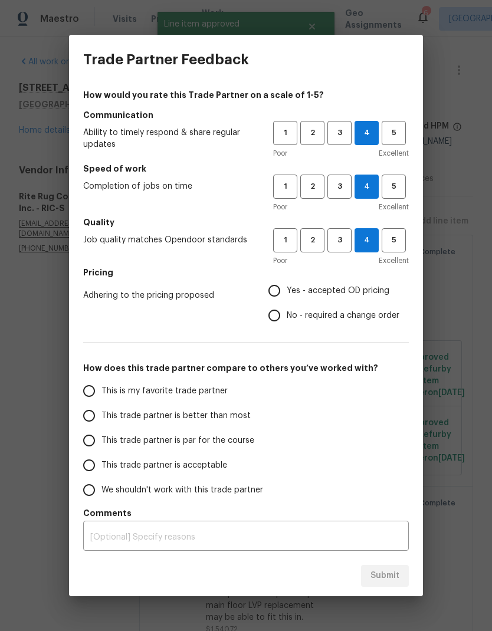
radio input "true"
click at [83, 415] on input "This trade partner is better than most" at bounding box center [89, 416] width 25 height 25
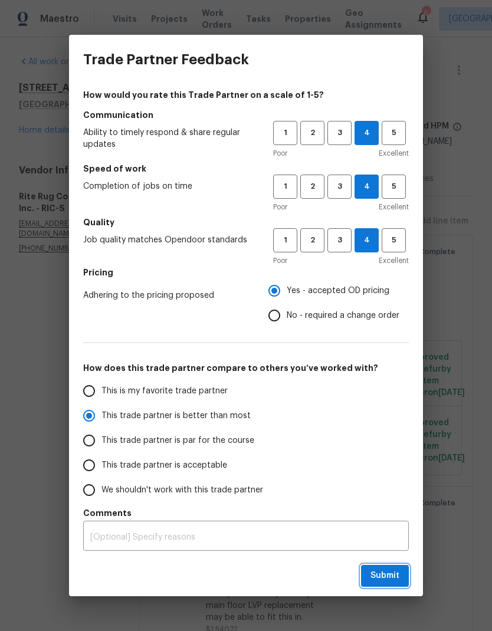
click at [394, 585] on button "Submit" at bounding box center [385, 576] width 48 height 22
radio input "true"
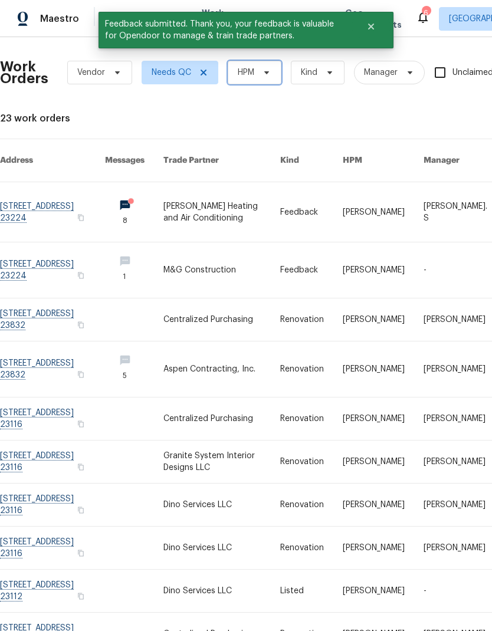
click at [267, 71] on icon at bounding box center [266, 72] width 5 height 3
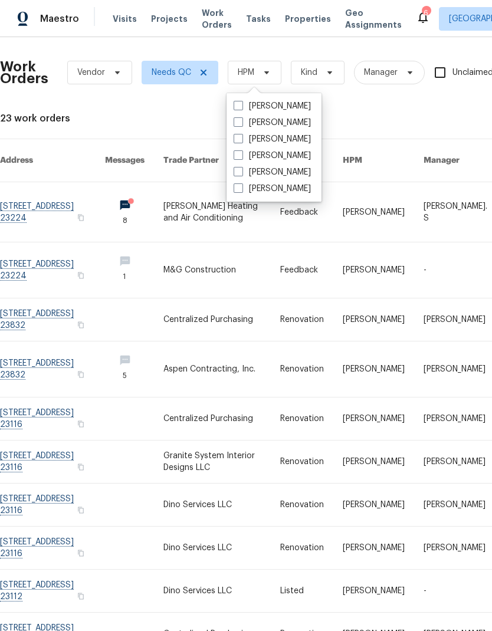
click at [309, 104] on label "[PERSON_NAME]" at bounding box center [272, 106] width 77 height 12
click at [241, 104] on input "[PERSON_NAME]" at bounding box center [238, 104] width 8 height 8
checkbox input "true"
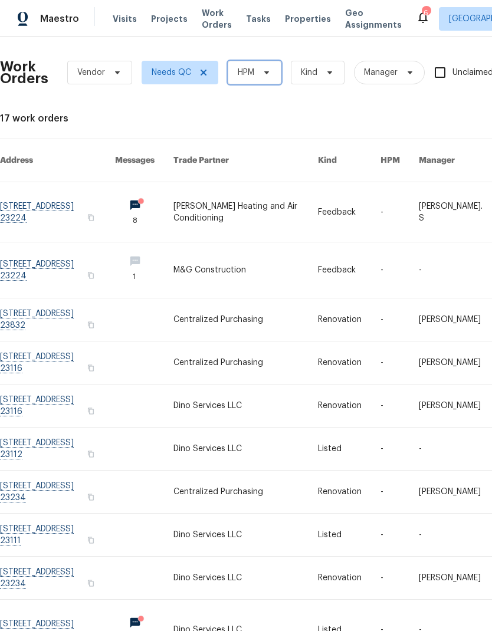
click at [273, 71] on span "HPM" at bounding box center [255, 73] width 54 height 24
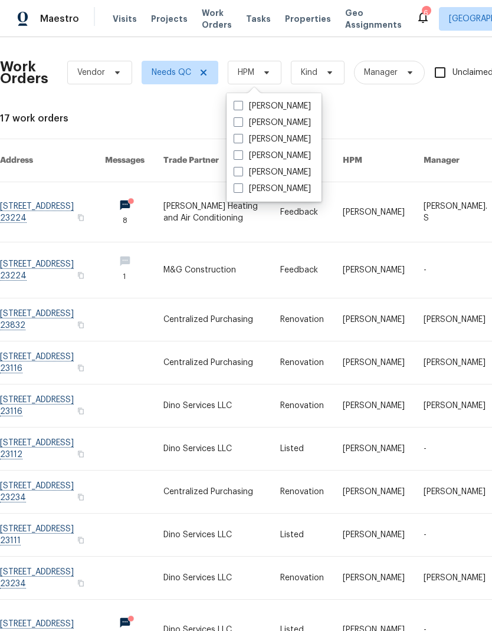
click at [309, 104] on label "[PERSON_NAME]" at bounding box center [272, 106] width 77 height 12
click at [241, 104] on input "[PERSON_NAME]" at bounding box center [238, 104] width 8 height 8
checkbox input "true"
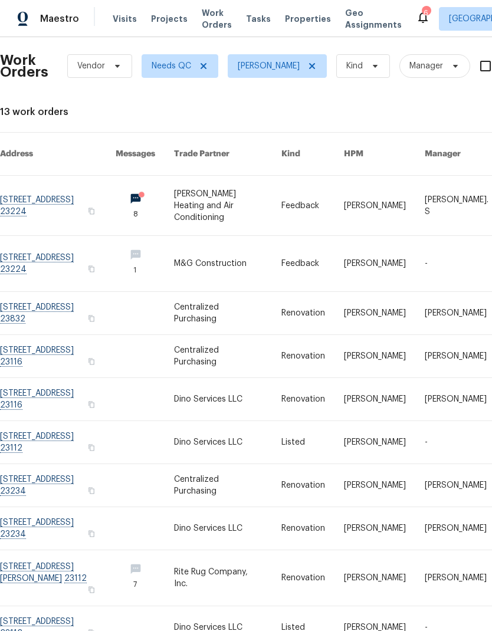
scroll to position [6, 0]
click at [86, 508] on link at bounding box center [58, 529] width 116 height 42
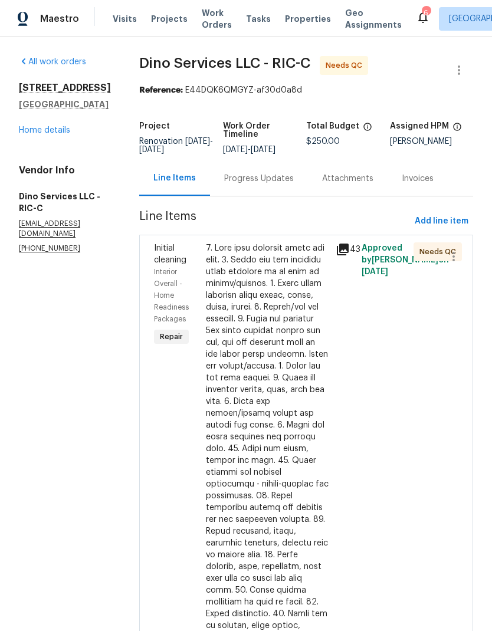
click at [287, 364] on div at bounding box center [267, 526] width 123 height 567
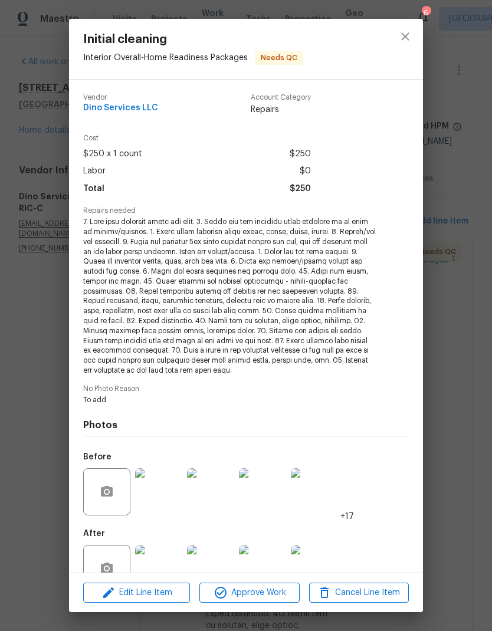
click at [281, 595] on span "Approve Work" at bounding box center [249, 593] width 93 height 15
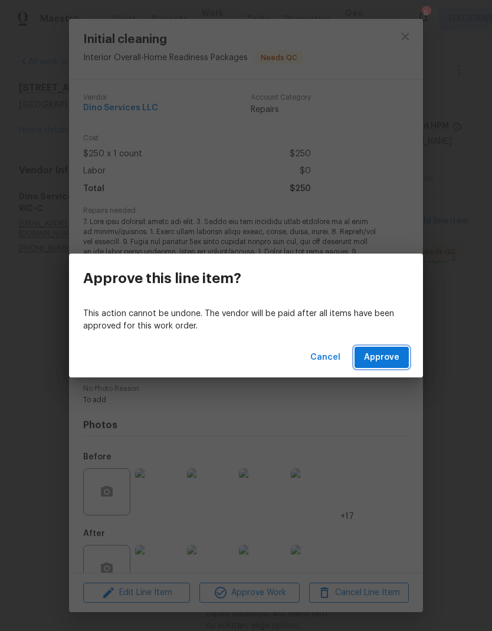
click at [402, 353] on button "Approve" at bounding box center [382, 358] width 54 height 22
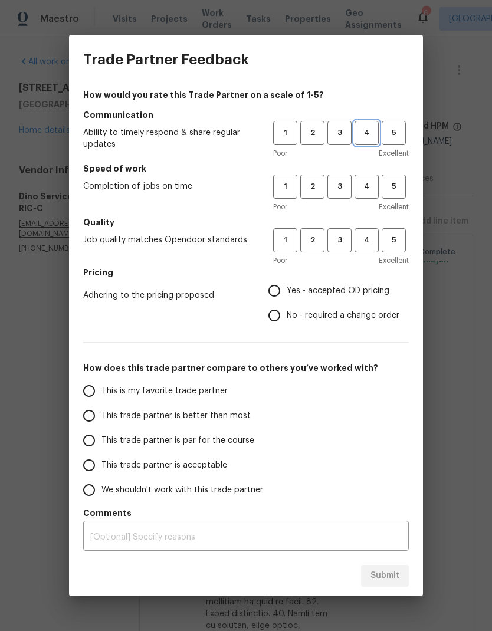
click at [367, 129] on span "4" at bounding box center [367, 133] width 22 height 14
click at [372, 184] on span "4" at bounding box center [367, 187] width 22 height 14
click at [374, 247] on button "4" at bounding box center [367, 240] width 24 height 24
click at [366, 293] on span "Yes - accepted OD pricing" at bounding box center [338, 291] width 103 height 12
click at [287, 293] on input "Yes - accepted OD pricing" at bounding box center [274, 291] width 25 height 25
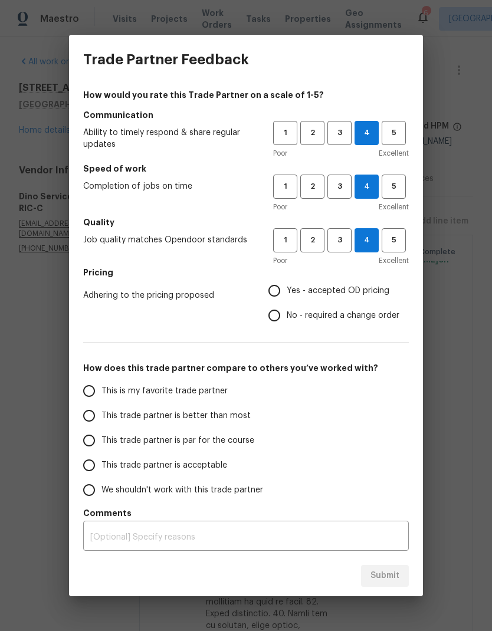
radio input "true"
click at [228, 416] on span "This trade partner is better than most" at bounding box center [175, 416] width 149 height 12
click at [101, 416] on input "This trade partner is better than most" at bounding box center [89, 416] width 25 height 25
click at [401, 579] on button "Submit" at bounding box center [385, 576] width 48 height 22
radio input "true"
